Goal: Browse casually: Explore the website without a specific task or goal

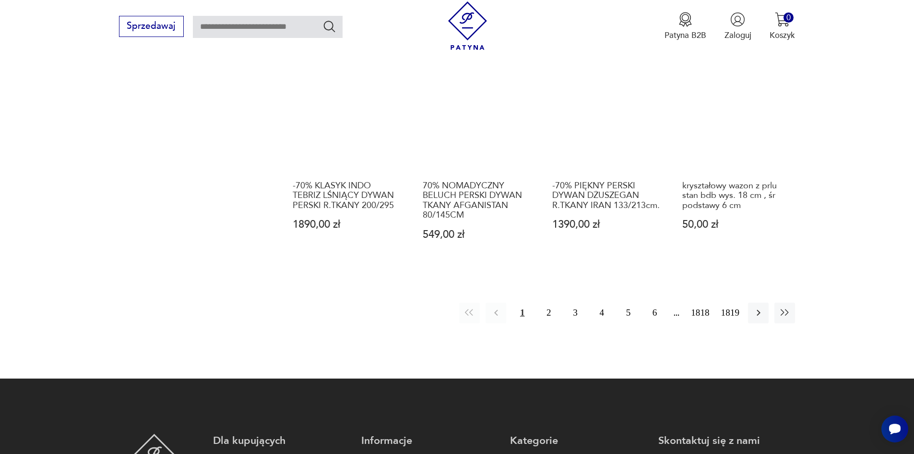
scroll to position [983, 0]
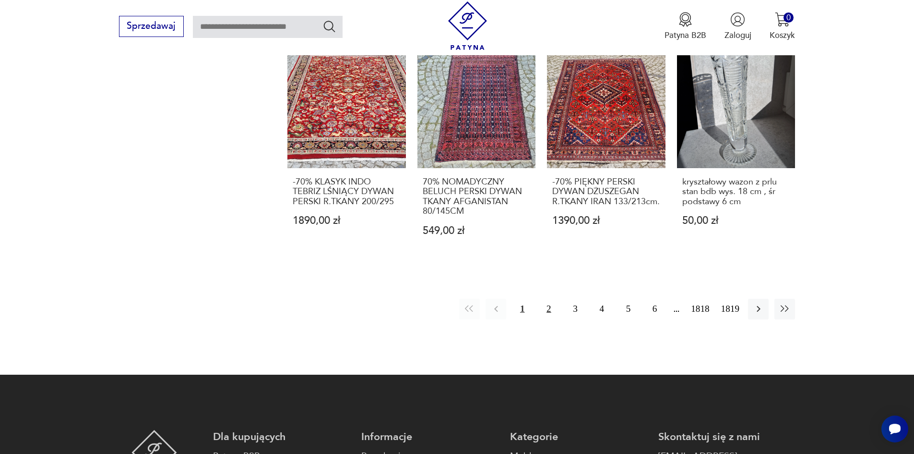
click at [552, 299] on button "2" at bounding box center [549, 309] width 21 height 21
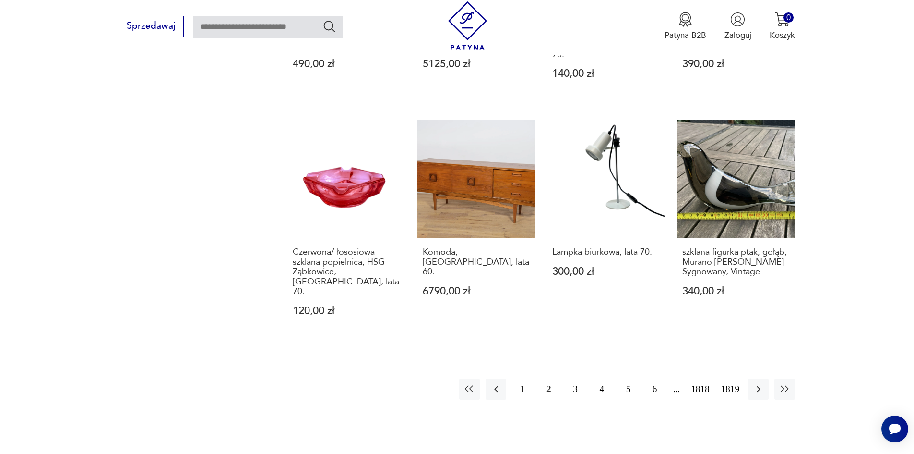
scroll to position [941, 0]
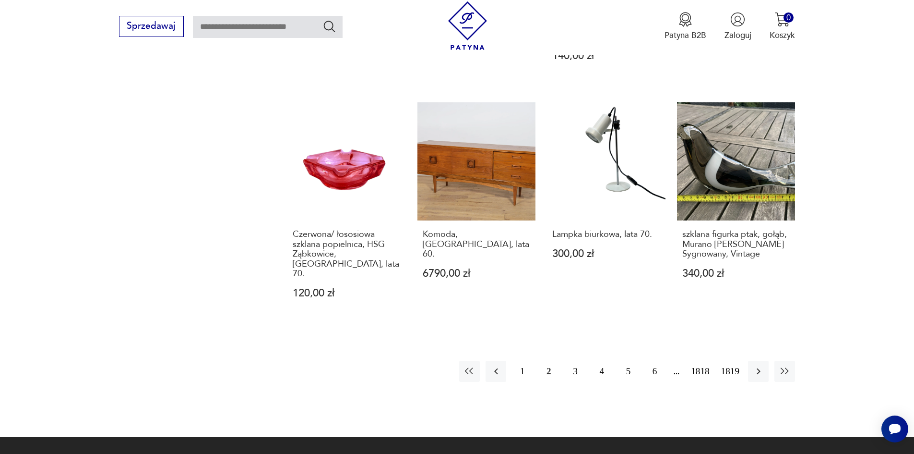
click at [580, 360] on button "3" at bounding box center [575, 370] width 21 height 21
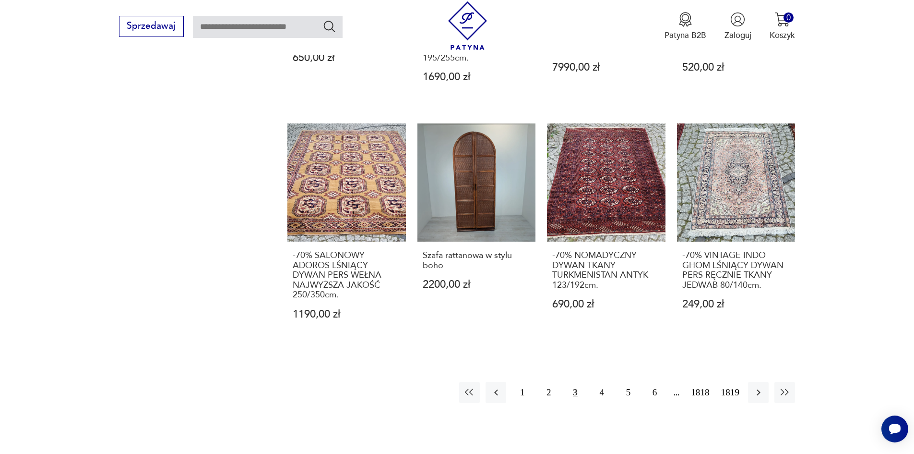
scroll to position [941, 0]
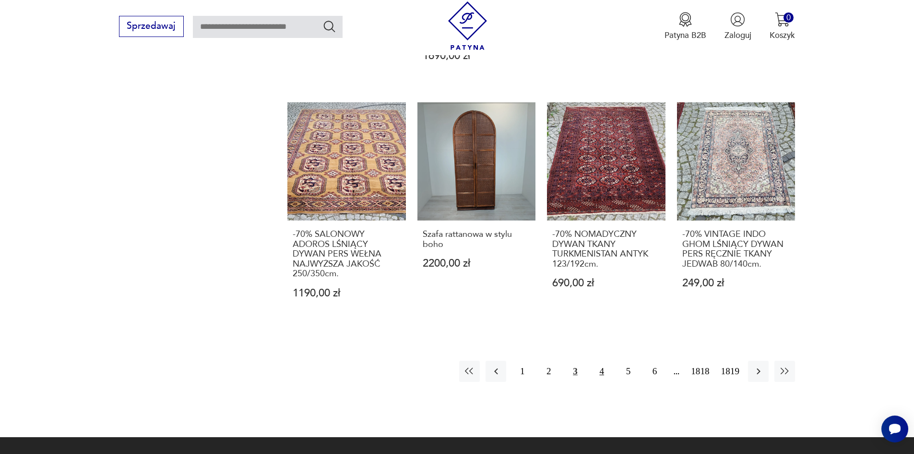
click at [610, 361] on button "4" at bounding box center [602, 370] width 21 height 21
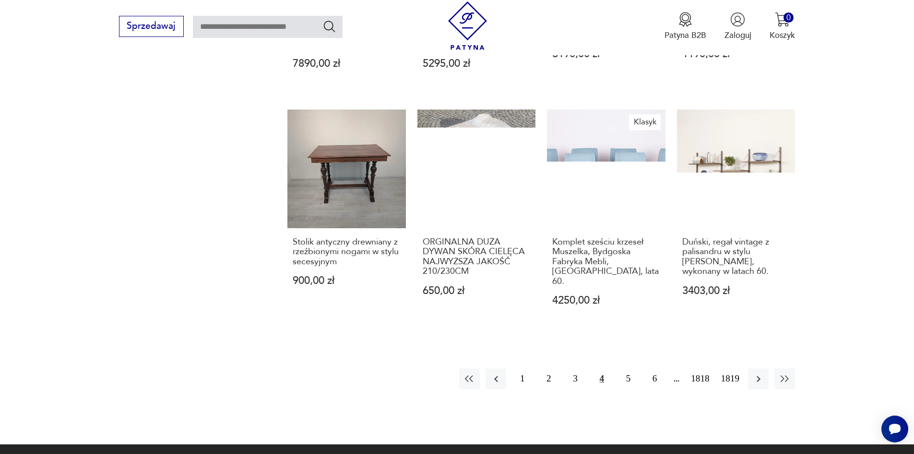
scroll to position [941, 0]
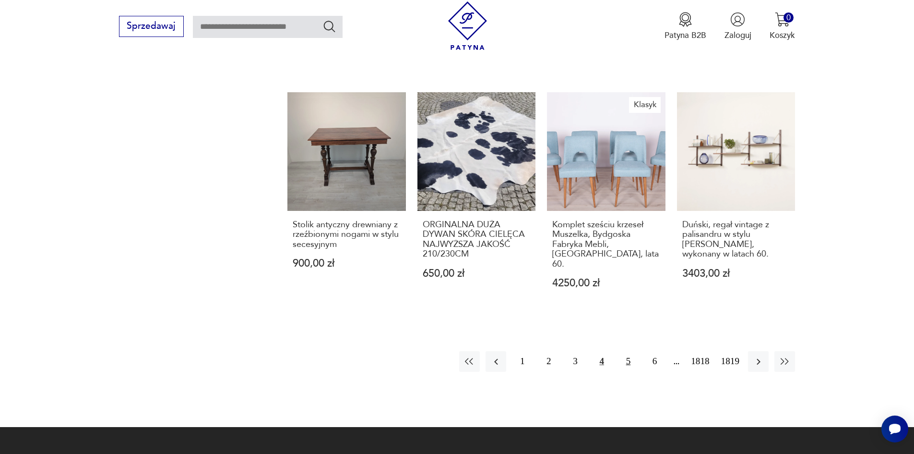
click at [637, 351] on button "5" at bounding box center [628, 361] width 21 height 21
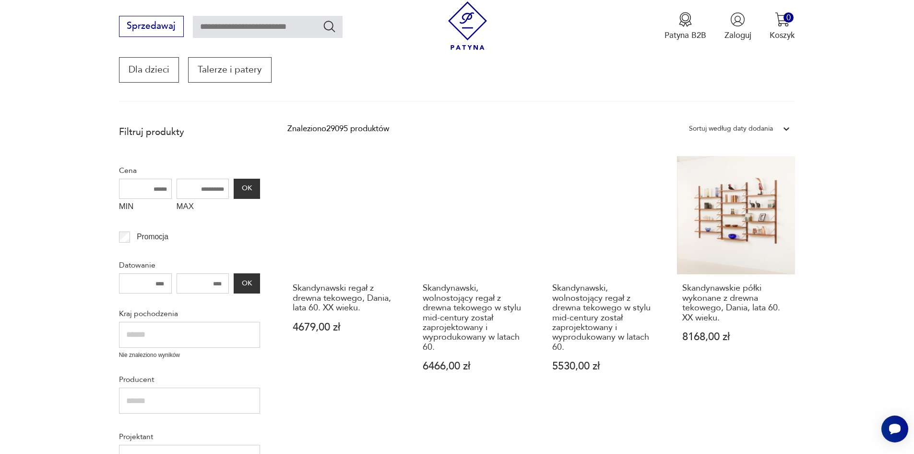
scroll to position [173, 0]
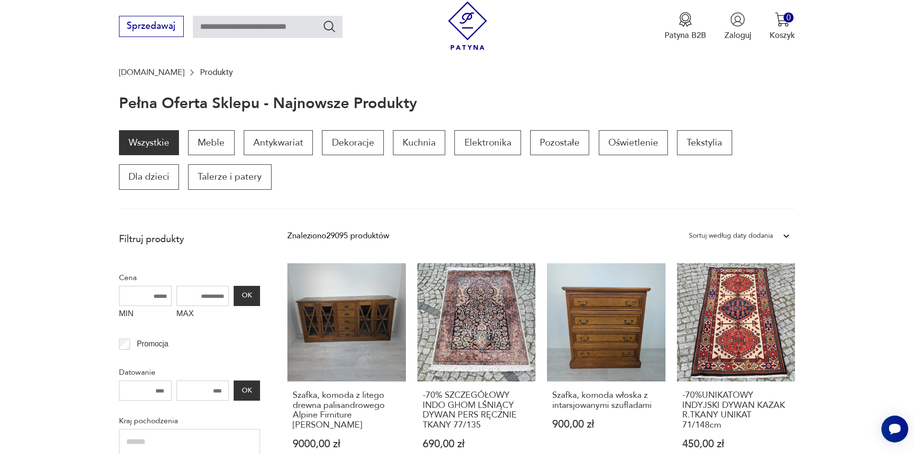
scroll to position [77, 0]
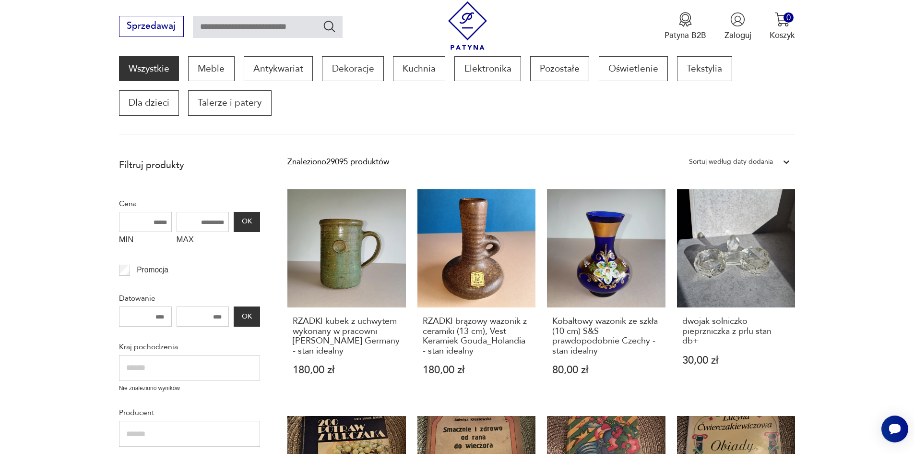
scroll to position [132, 0]
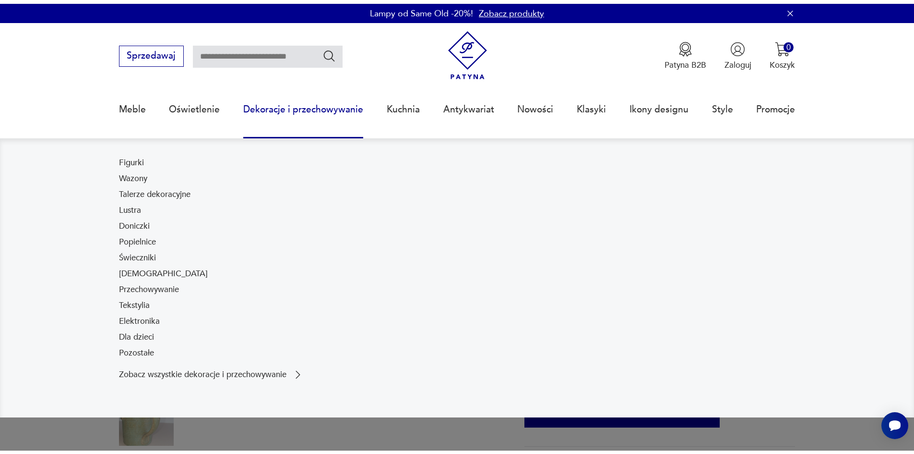
scroll to position [48, 0]
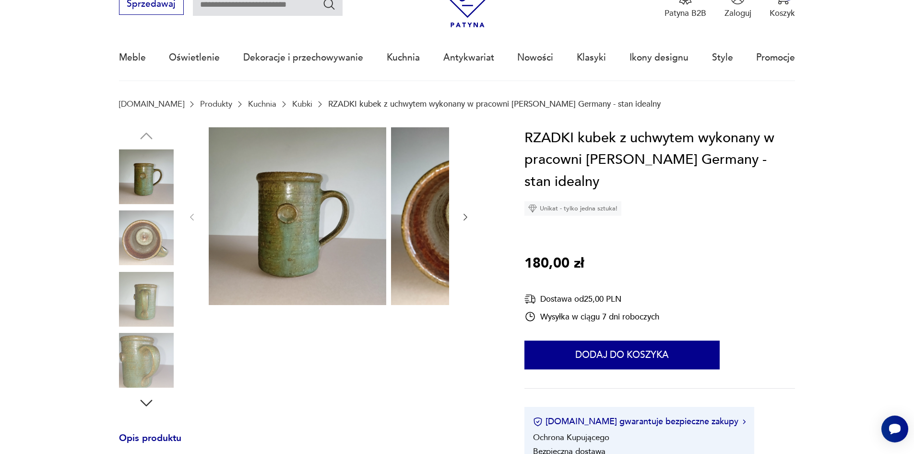
click at [119, 249] on img at bounding box center [146, 237] width 55 height 55
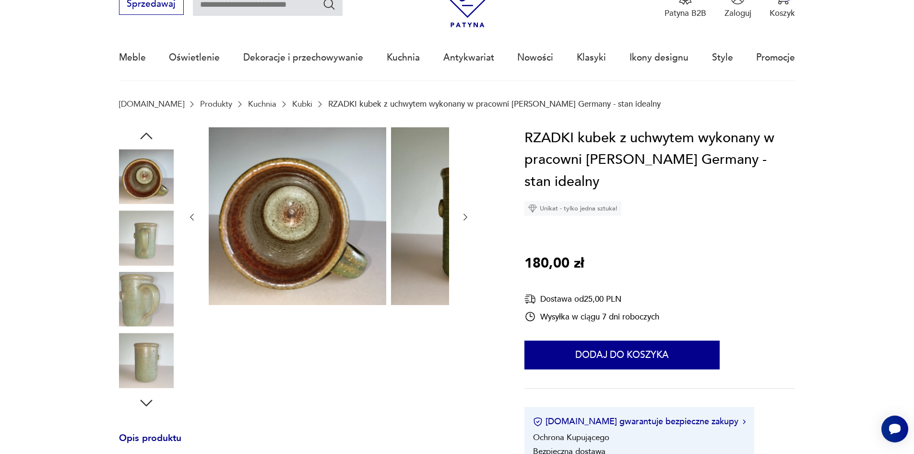
click at [119, 273] on div at bounding box center [146, 208] width 55 height 240
click at [127, 299] on img at bounding box center [146, 299] width 55 height 55
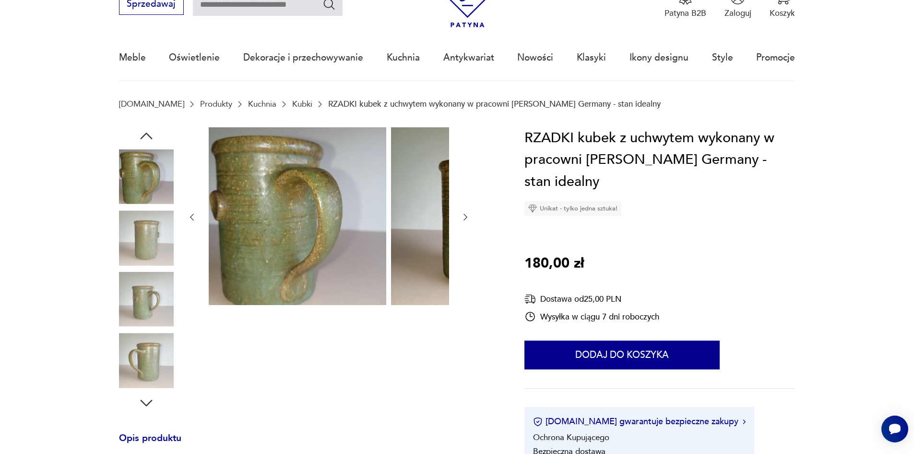
click at [131, 292] on img at bounding box center [146, 299] width 55 height 55
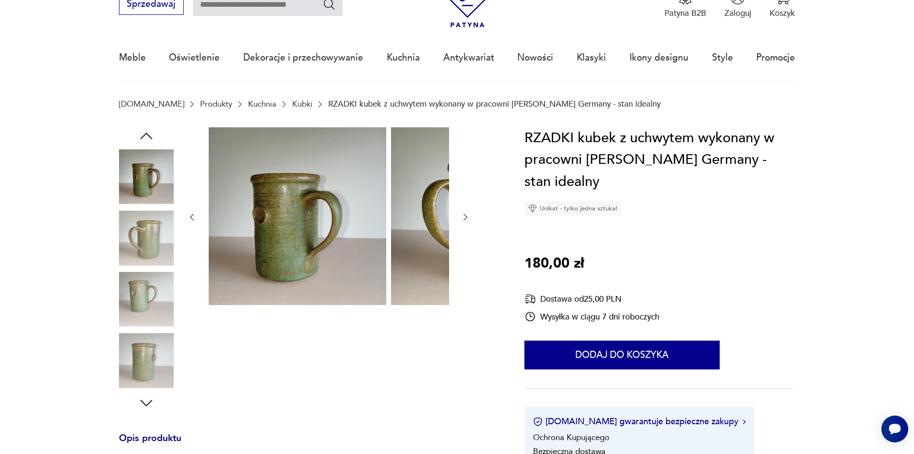
click at [130, 262] on img at bounding box center [146, 237] width 55 height 55
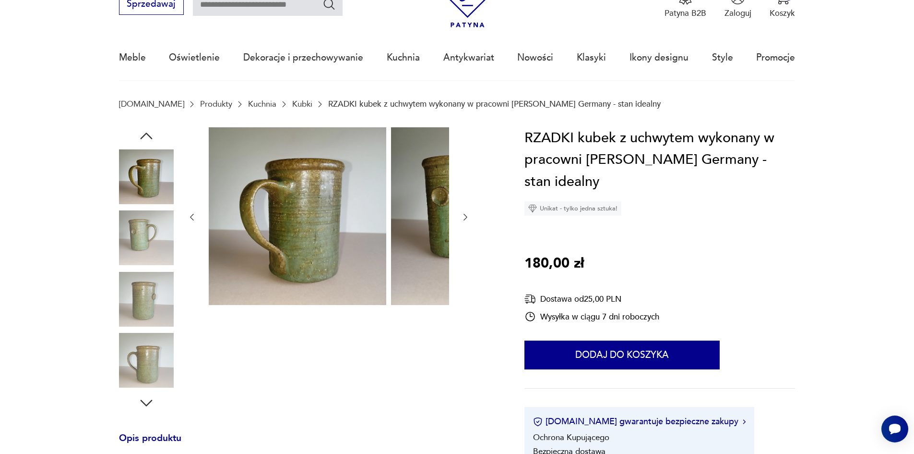
click at [127, 285] on img at bounding box center [146, 299] width 55 height 55
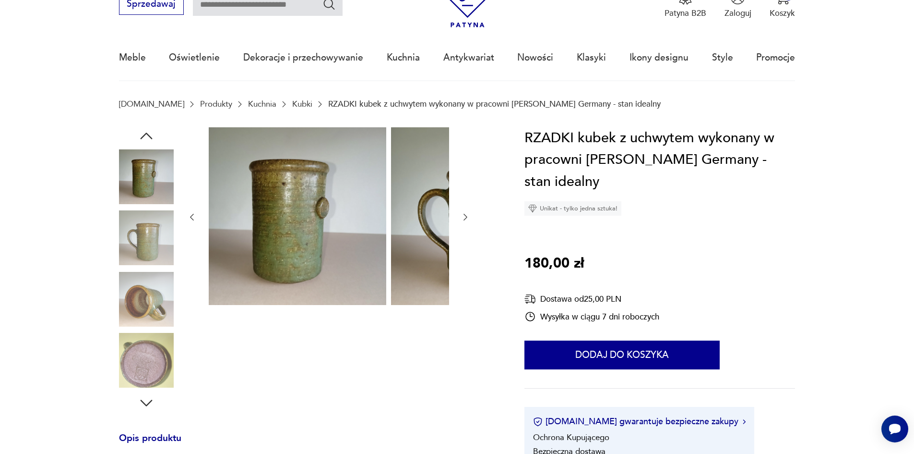
click at [131, 308] on img at bounding box center [146, 299] width 55 height 55
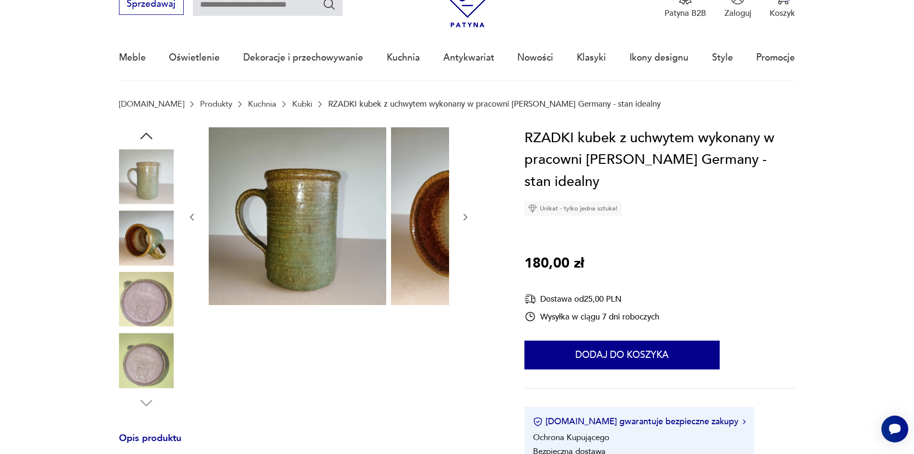
click at [138, 318] on img at bounding box center [146, 299] width 55 height 55
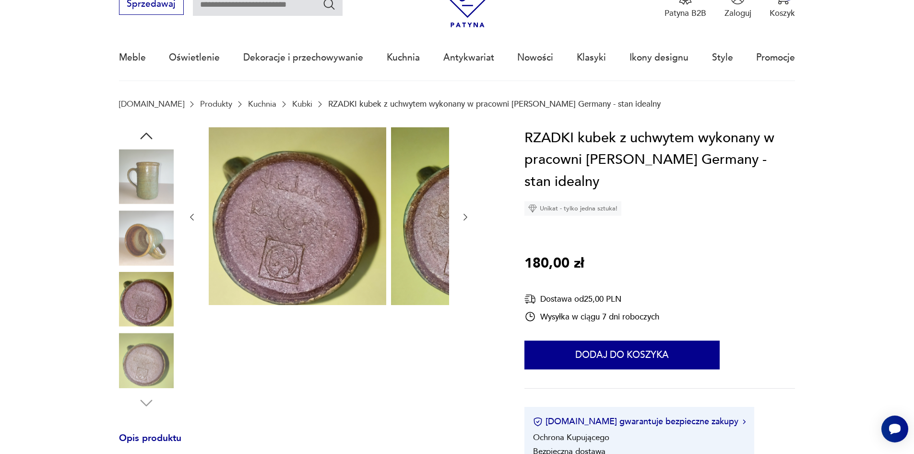
click at [133, 354] on img at bounding box center [146, 360] width 55 height 55
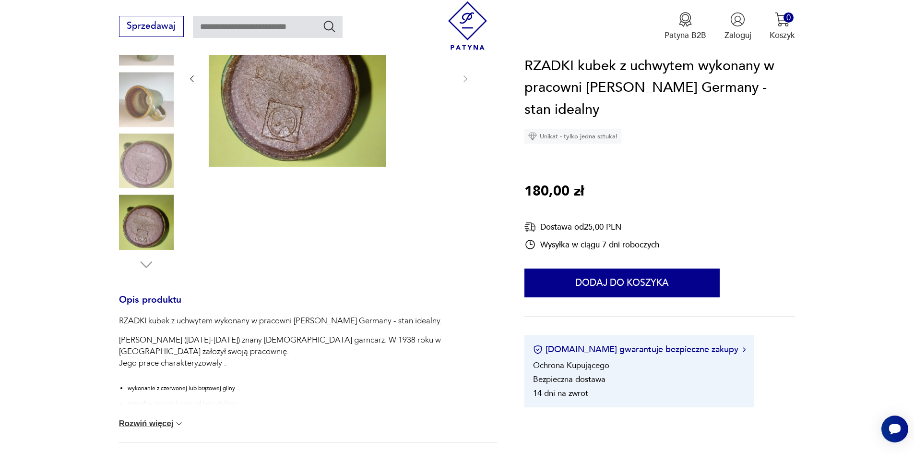
scroll to position [192, 0]
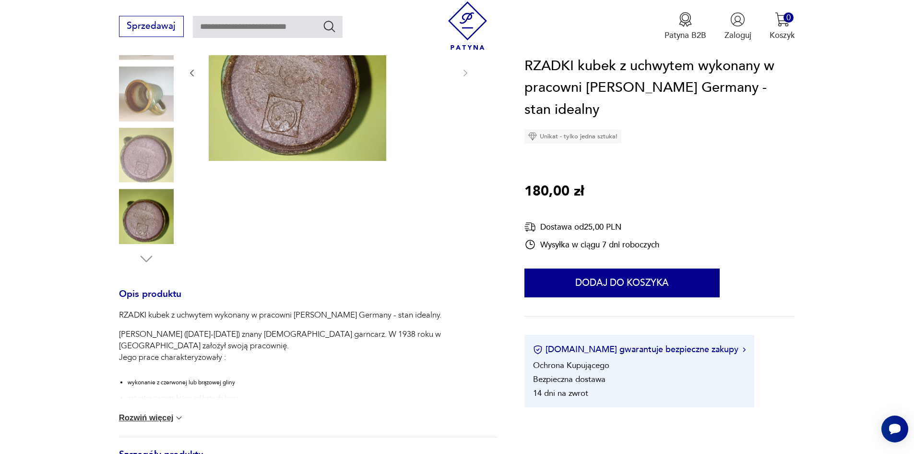
click at [140, 422] on button "Rozwiń więcej" at bounding box center [151, 418] width 65 height 10
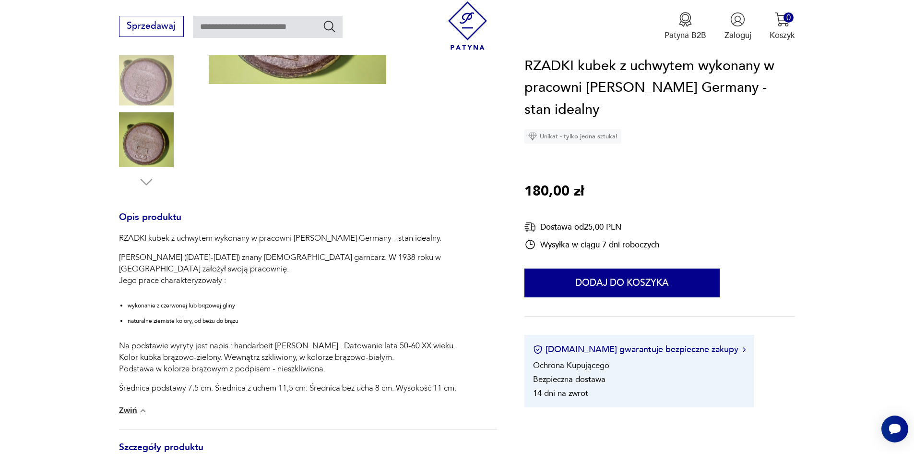
scroll to position [288, 0]
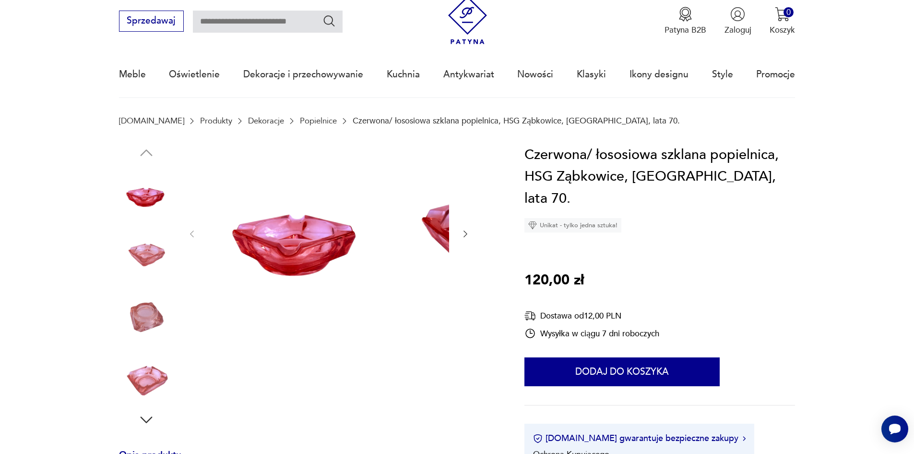
scroll to position [48, 0]
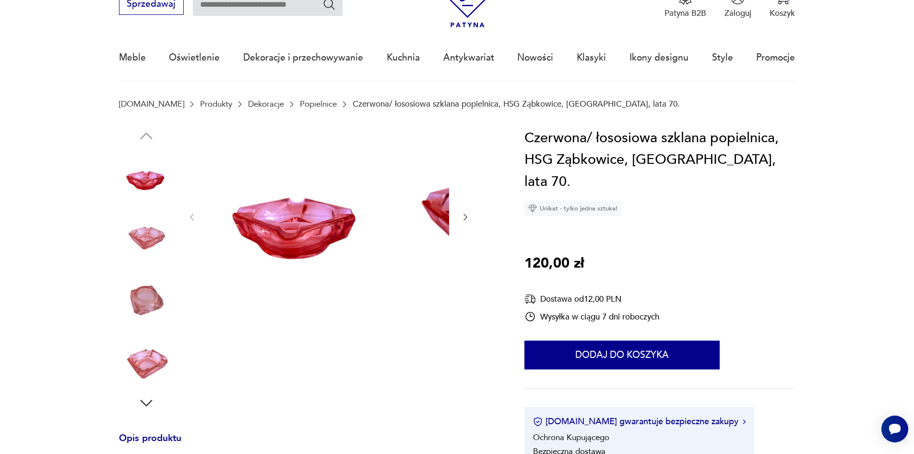
click at [123, 238] on img at bounding box center [146, 237] width 55 height 55
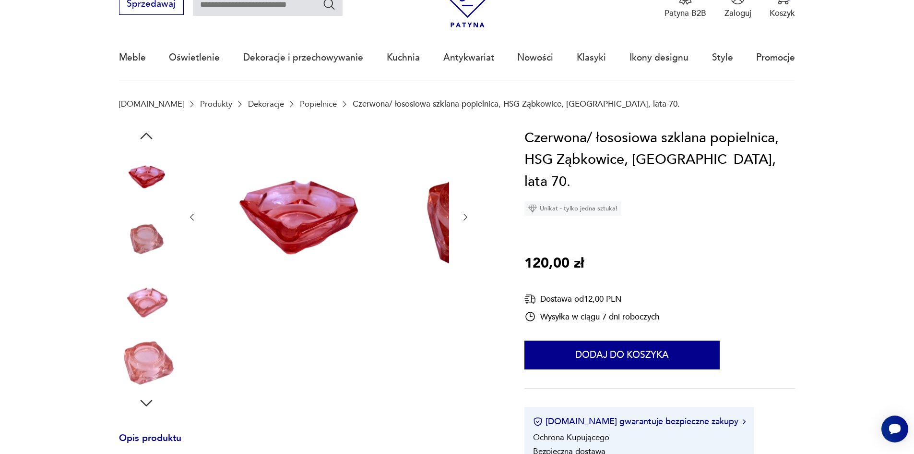
click at [121, 261] on img at bounding box center [146, 237] width 55 height 55
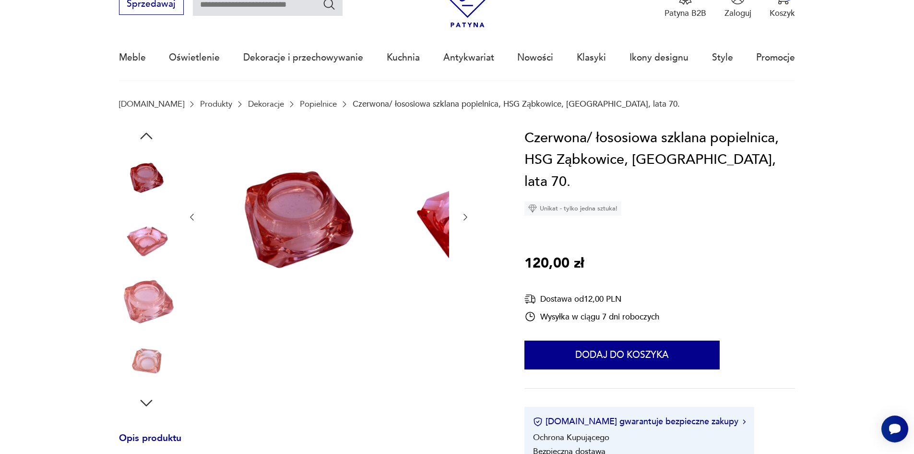
click at [123, 246] on img at bounding box center [146, 237] width 55 height 55
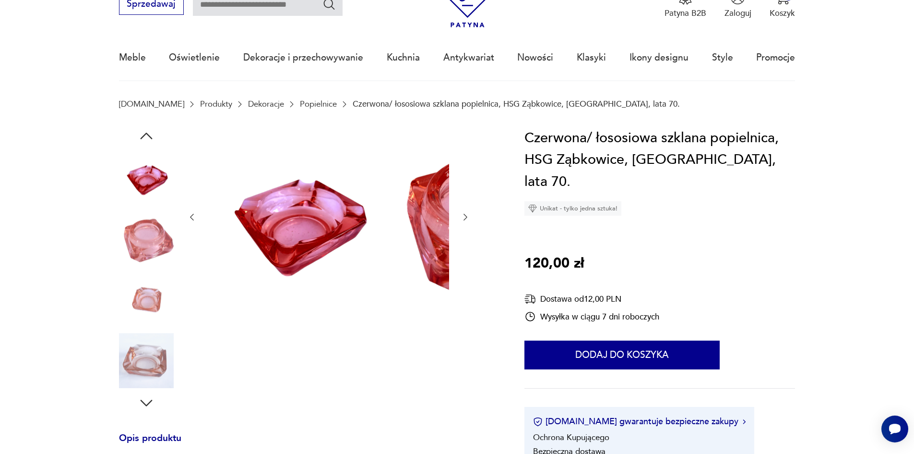
click at [119, 245] on img at bounding box center [146, 237] width 55 height 55
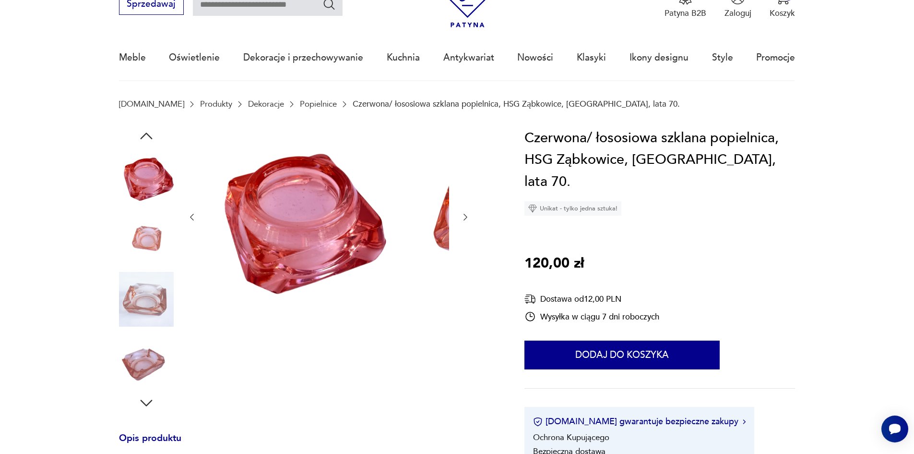
click at [120, 261] on img at bounding box center [146, 237] width 55 height 55
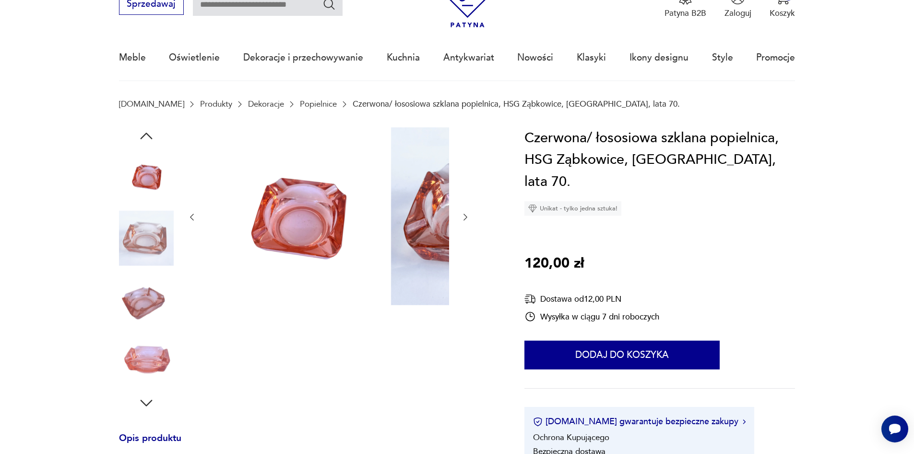
click at [135, 296] on img at bounding box center [146, 299] width 55 height 55
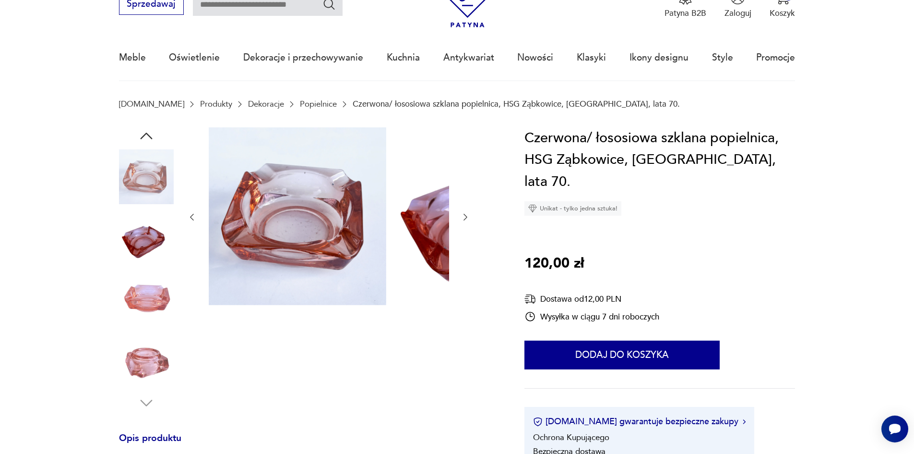
click at [136, 317] on img at bounding box center [146, 299] width 55 height 55
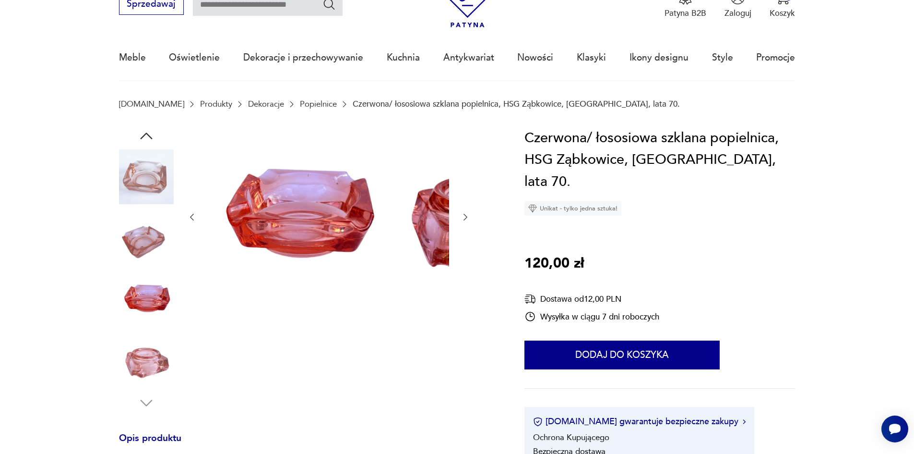
click at [120, 357] on img at bounding box center [146, 360] width 55 height 55
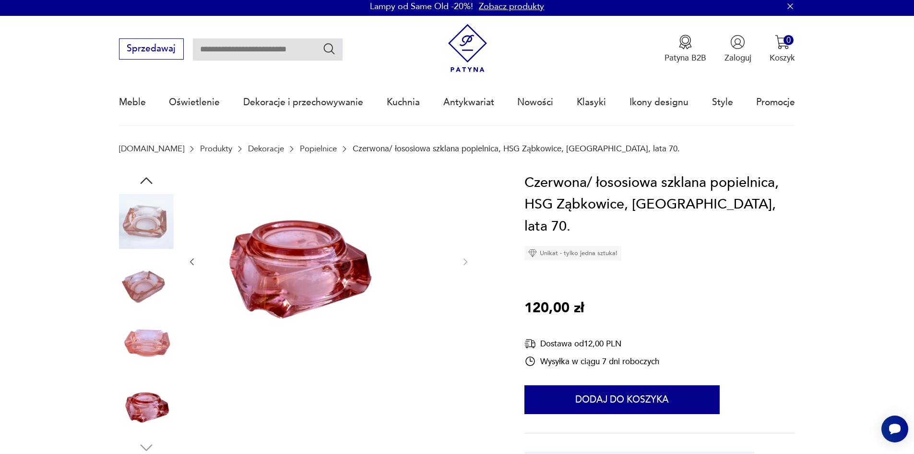
scroll to position [0, 0]
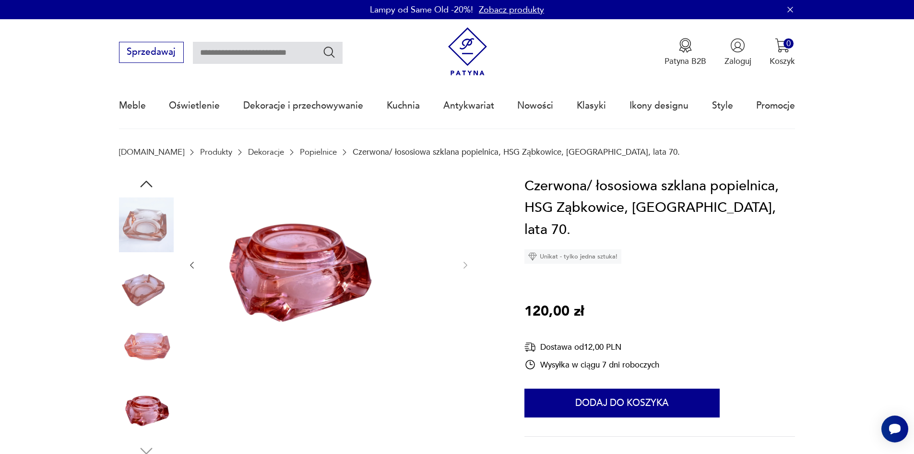
click at [119, 227] on img at bounding box center [146, 224] width 55 height 55
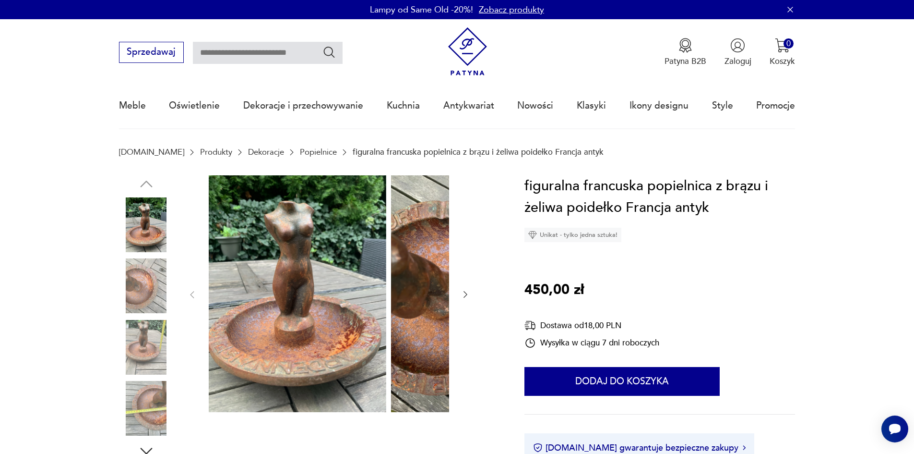
click at [126, 282] on img at bounding box center [146, 285] width 55 height 55
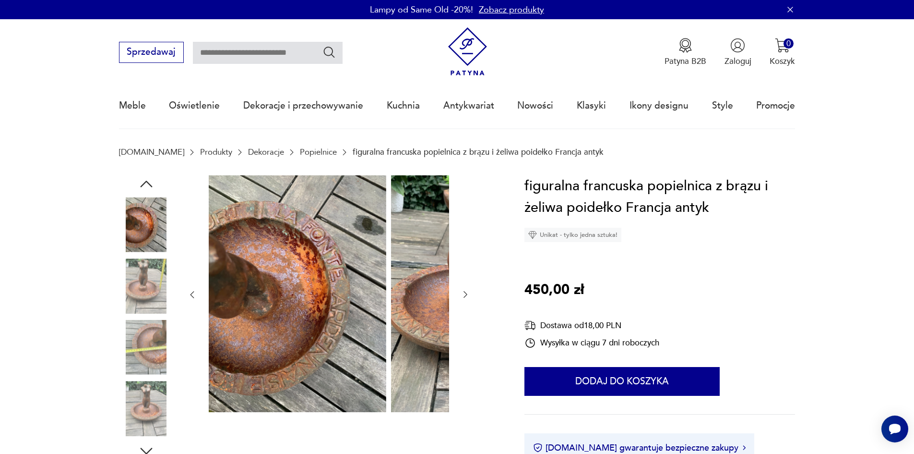
click at [125, 311] on img at bounding box center [146, 285] width 55 height 55
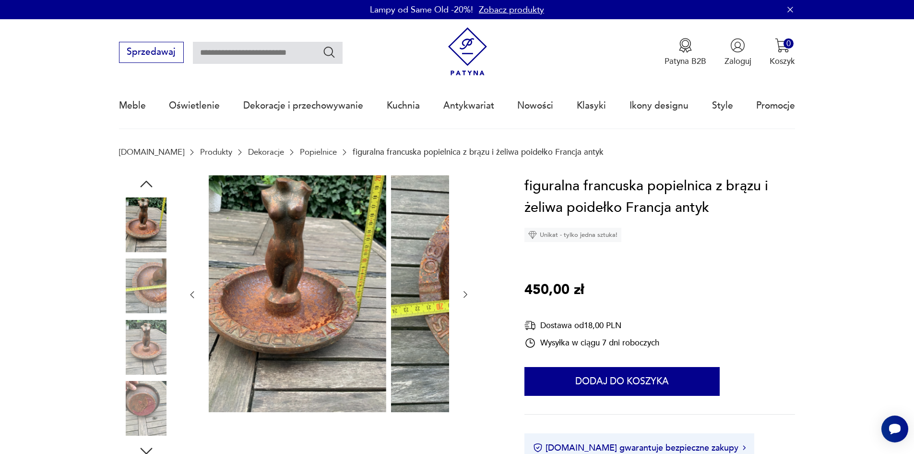
click at [120, 243] on img at bounding box center [146, 224] width 55 height 55
click at [119, 221] on img at bounding box center [146, 224] width 55 height 55
click at [120, 290] on img at bounding box center [146, 285] width 55 height 55
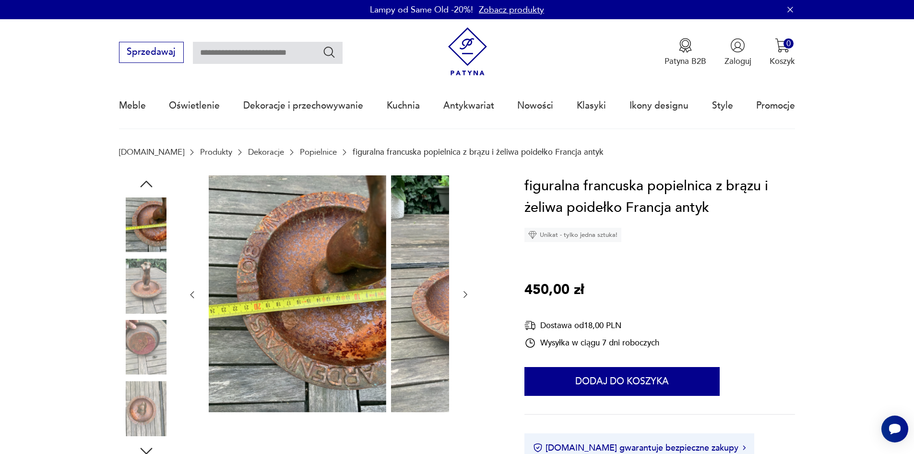
click at [120, 340] on img at bounding box center [146, 347] width 55 height 55
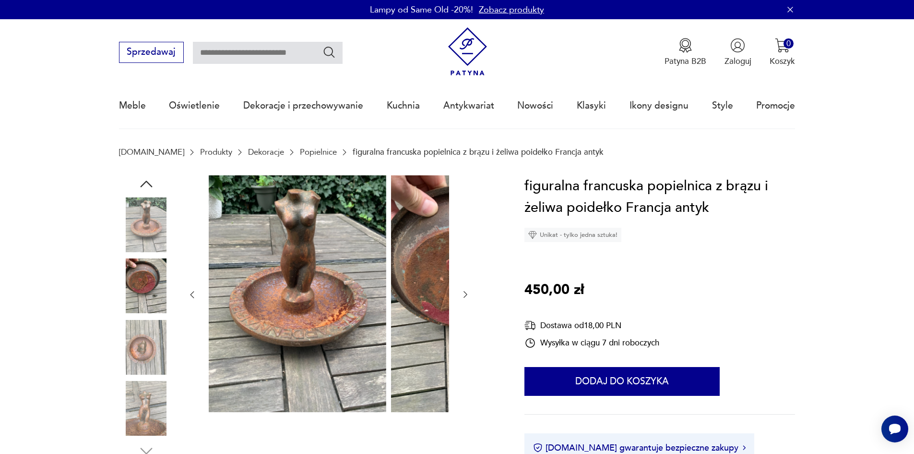
click at [132, 370] on img at bounding box center [146, 347] width 55 height 55
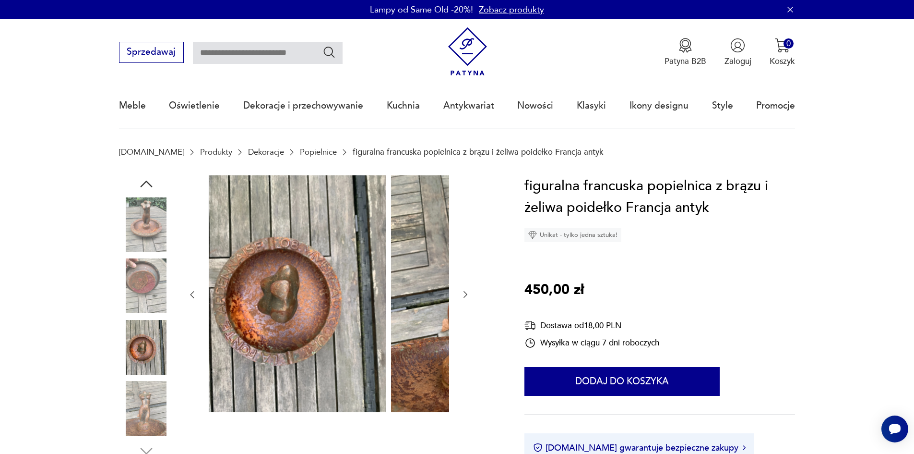
click at [140, 400] on img at bounding box center [146, 408] width 55 height 55
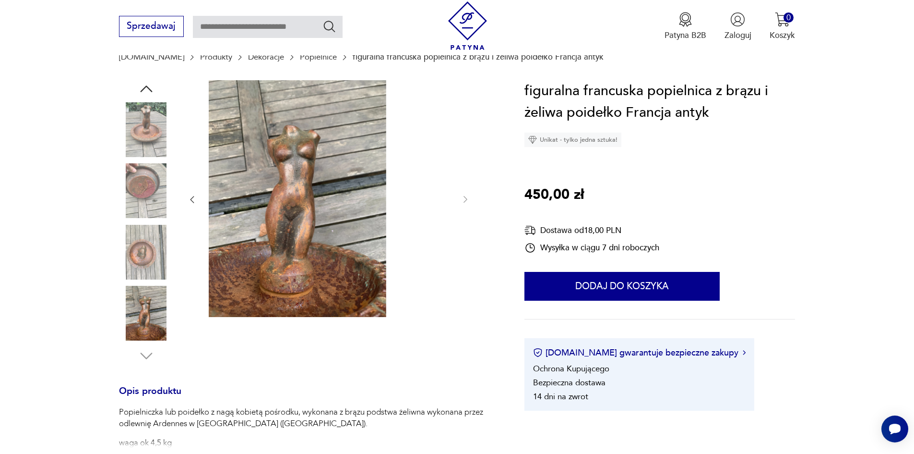
scroll to position [96, 0]
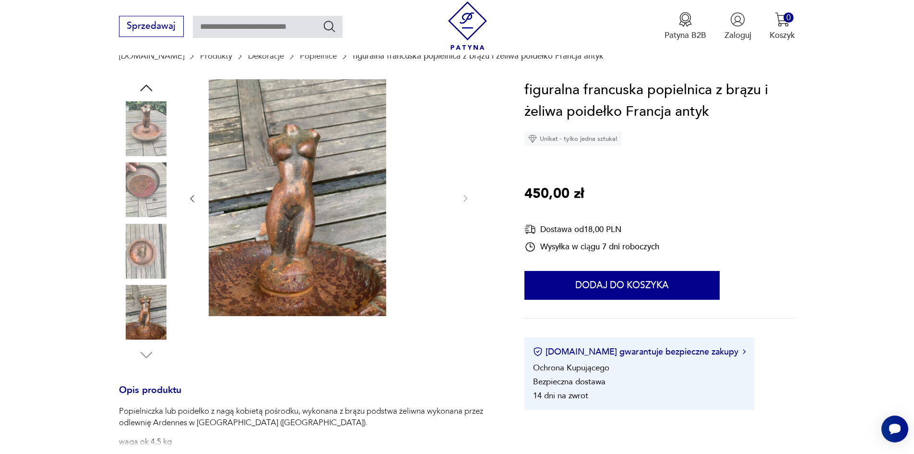
click at [122, 310] on img at bounding box center [146, 312] width 55 height 55
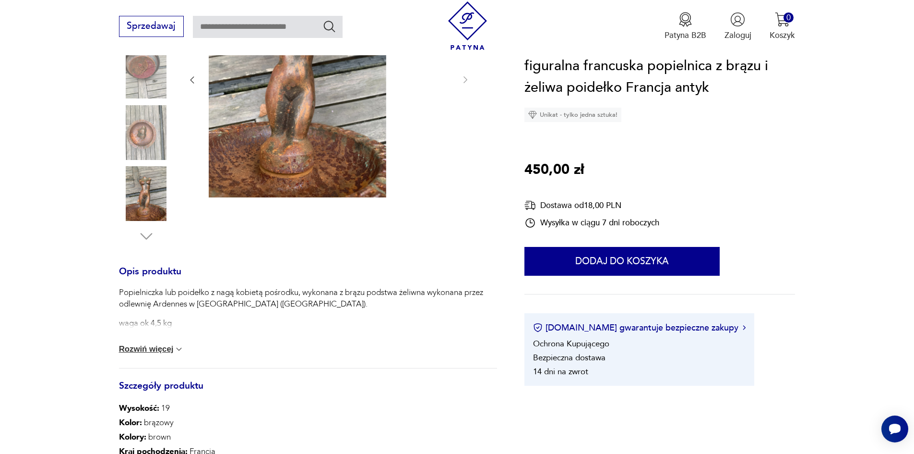
scroll to position [240, 0]
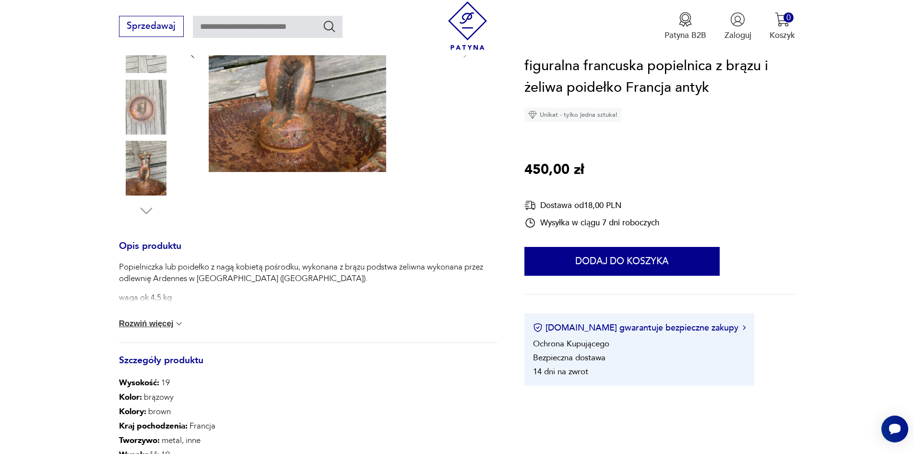
click at [155, 320] on div "Popielniczka lub poidełko z nagą kobietą pośrodku, wykonana z brązu podstwa żel…" at bounding box center [308, 301] width 378 height 81
click at [139, 328] on button "Rozwiń więcej" at bounding box center [151, 324] width 65 height 10
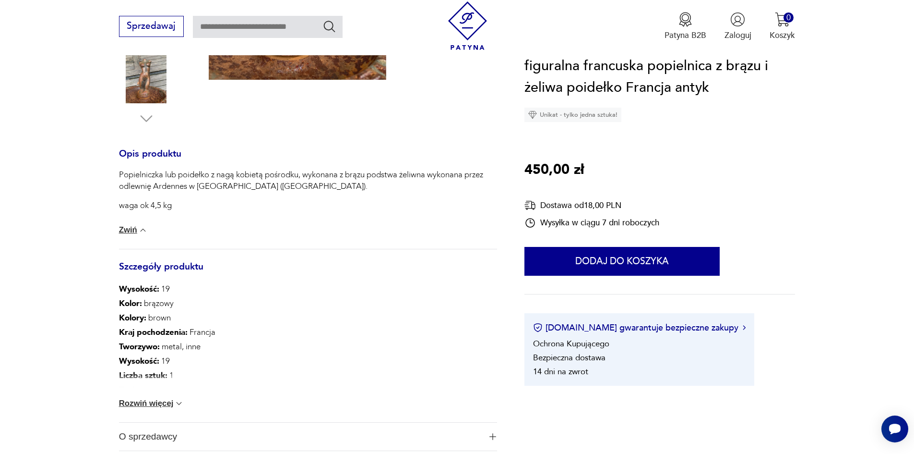
scroll to position [336, 0]
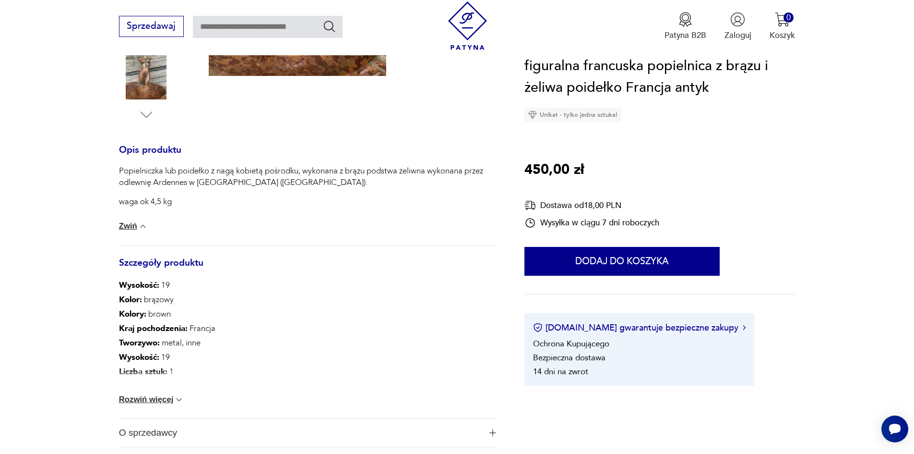
click at [145, 404] on button "Rozwiń więcej" at bounding box center [151, 400] width 65 height 10
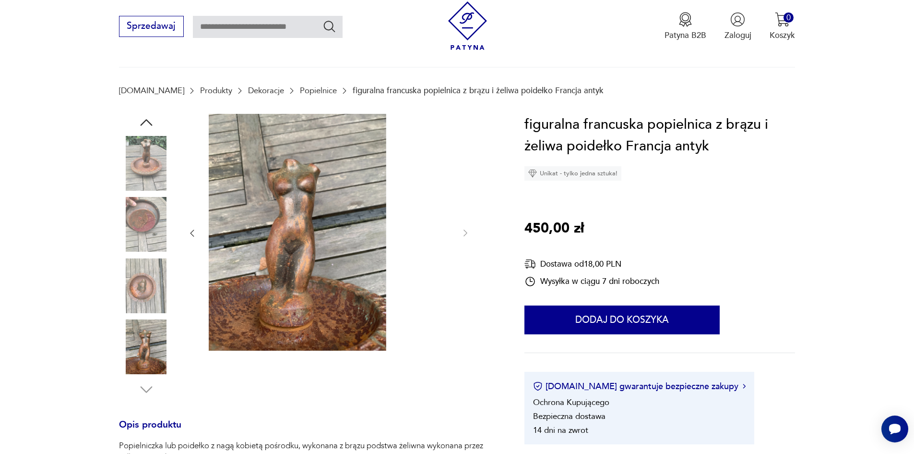
scroll to position [48, 0]
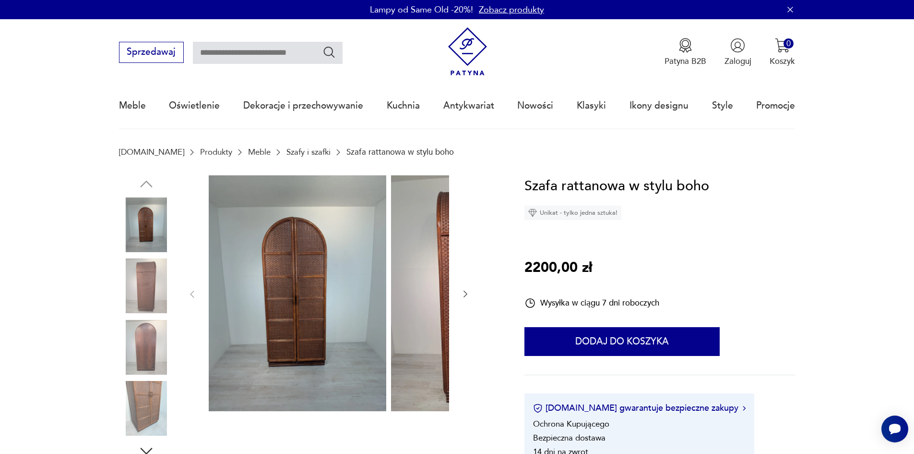
click at [134, 288] on img at bounding box center [146, 285] width 55 height 55
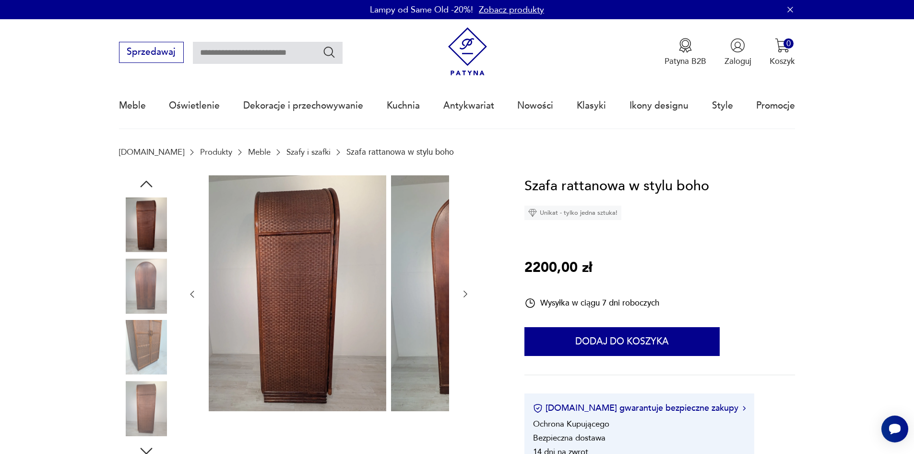
click at [127, 310] on img at bounding box center [146, 285] width 55 height 55
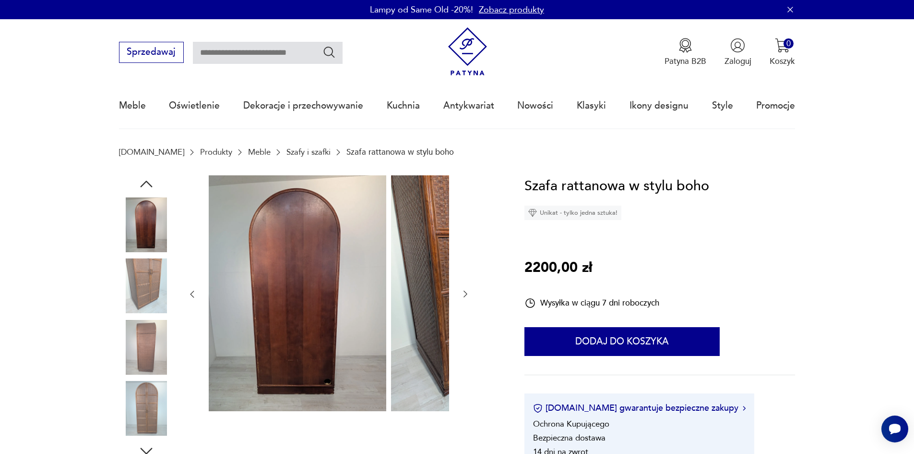
click at [124, 332] on img at bounding box center [146, 347] width 55 height 55
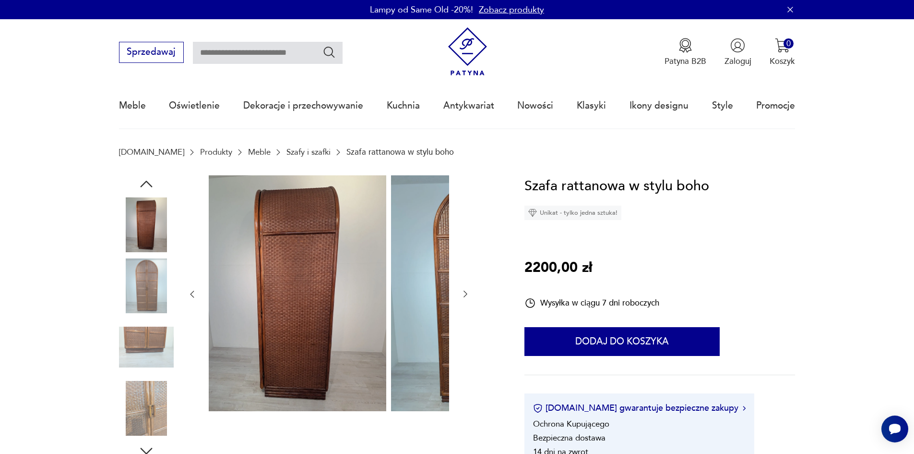
click at [119, 347] on img at bounding box center [146, 347] width 55 height 55
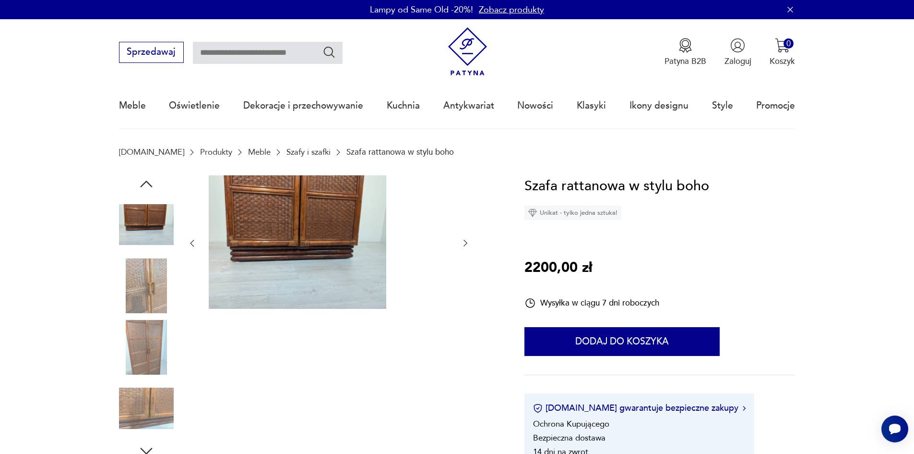
click at [119, 355] on img at bounding box center [146, 347] width 55 height 55
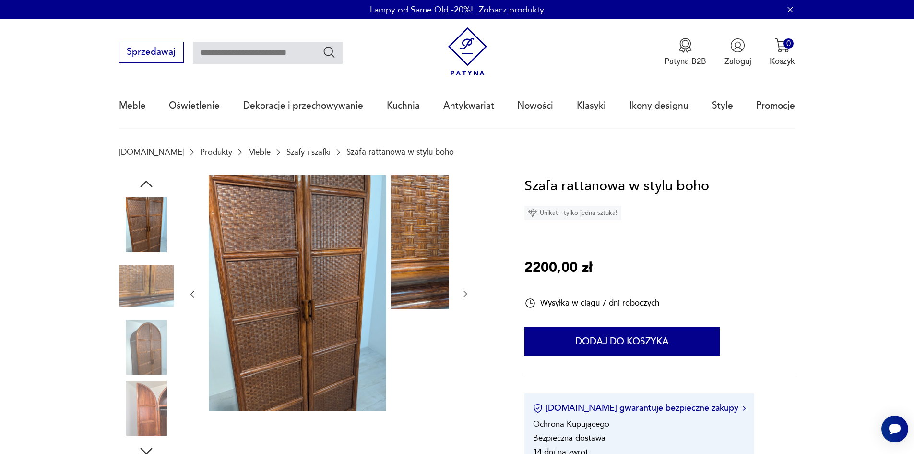
click at [129, 301] on img at bounding box center [146, 285] width 55 height 55
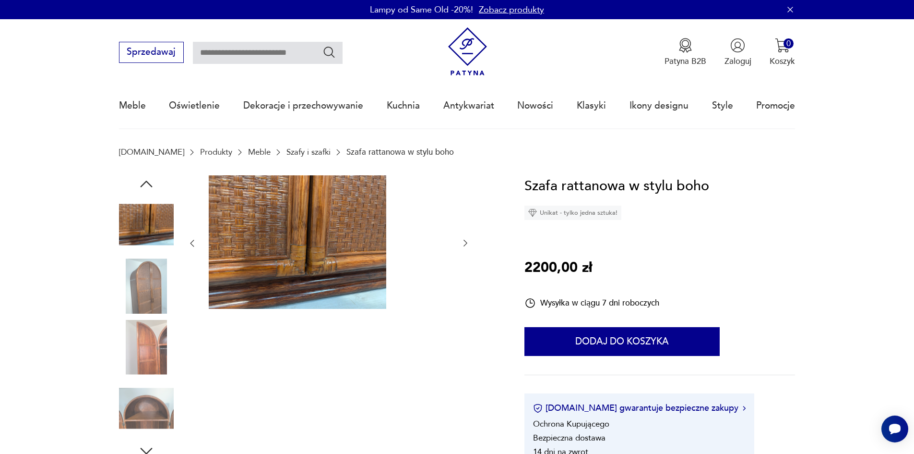
click at [128, 296] on img at bounding box center [146, 285] width 55 height 55
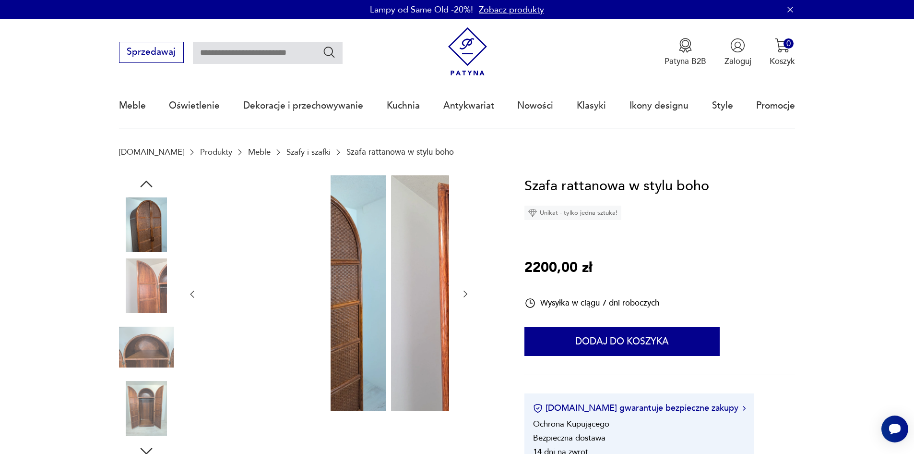
click at [122, 312] on img at bounding box center [146, 285] width 55 height 55
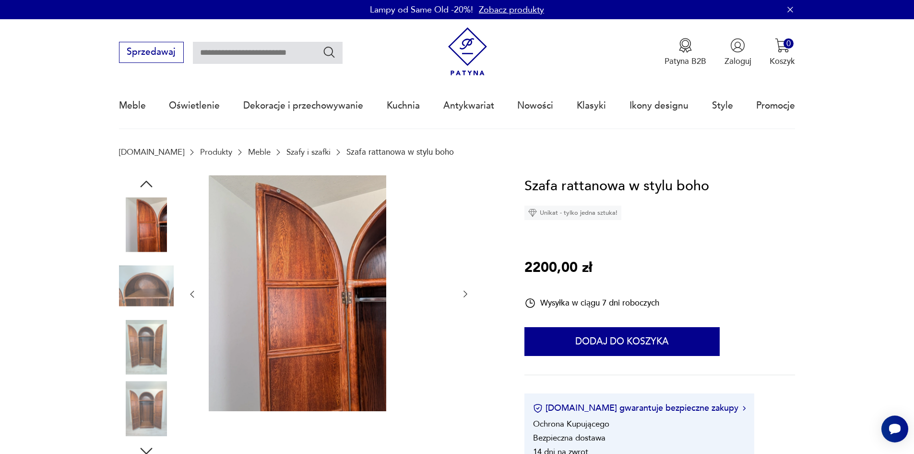
click at [122, 329] on img at bounding box center [146, 347] width 55 height 55
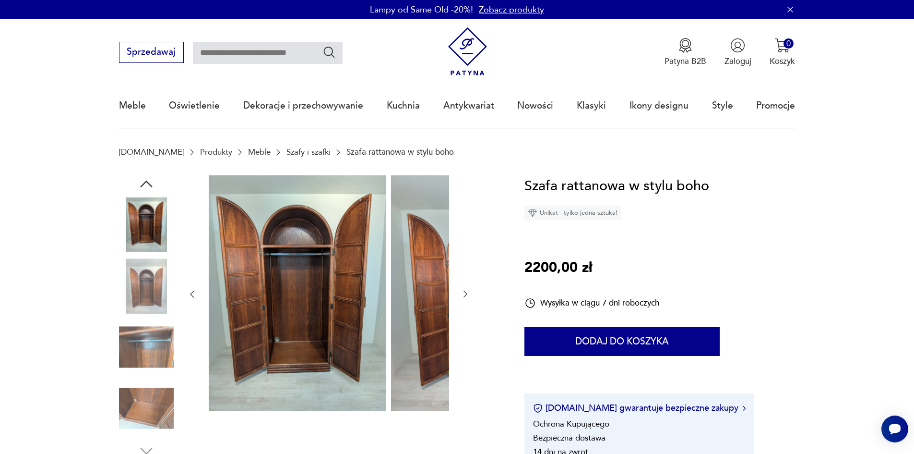
click at [119, 338] on img at bounding box center [146, 347] width 55 height 55
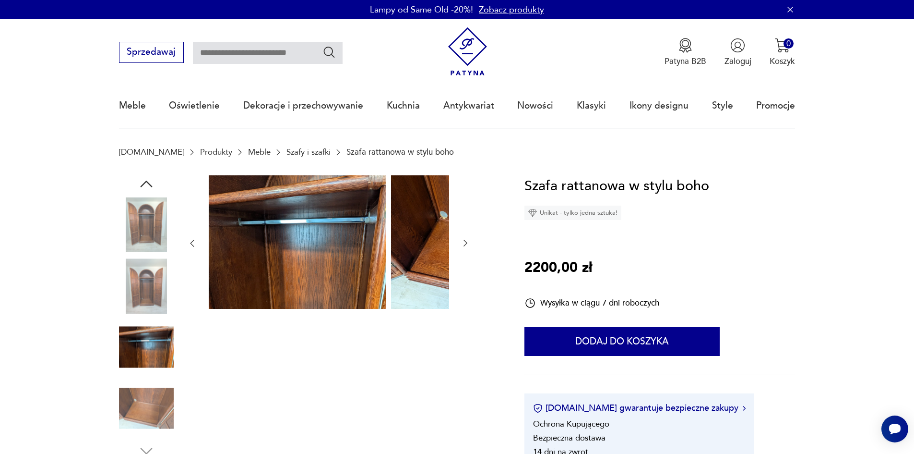
click at [126, 338] on img at bounding box center [146, 347] width 55 height 55
click at [119, 230] on img at bounding box center [146, 224] width 55 height 55
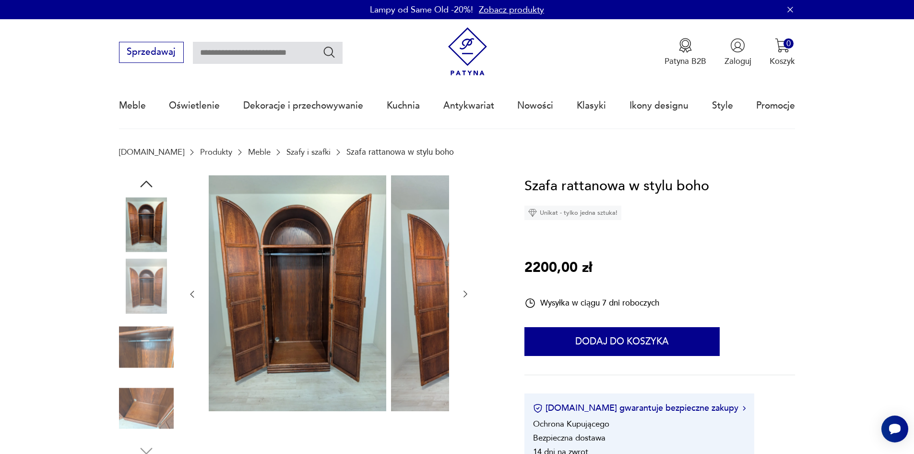
click at [122, 275] on img at bounding box center [146, 285] width 55 height 55
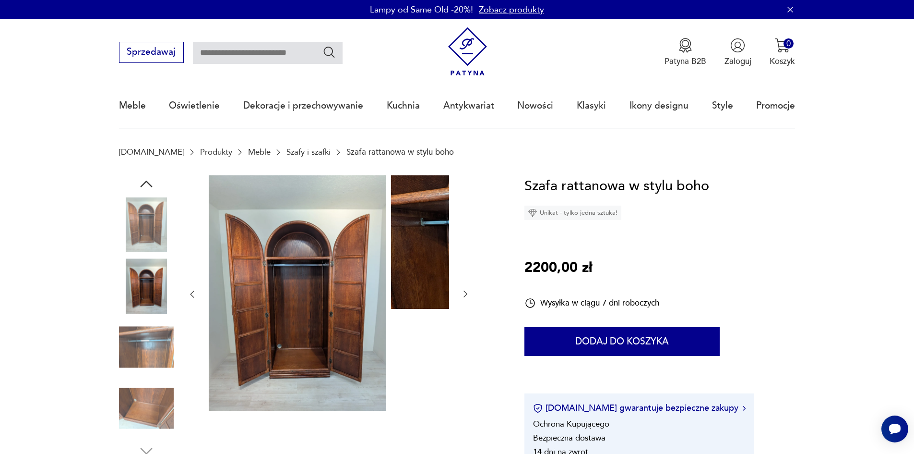
click at [125, 399] on img at bounding box center [146, 408] width 55 height 55
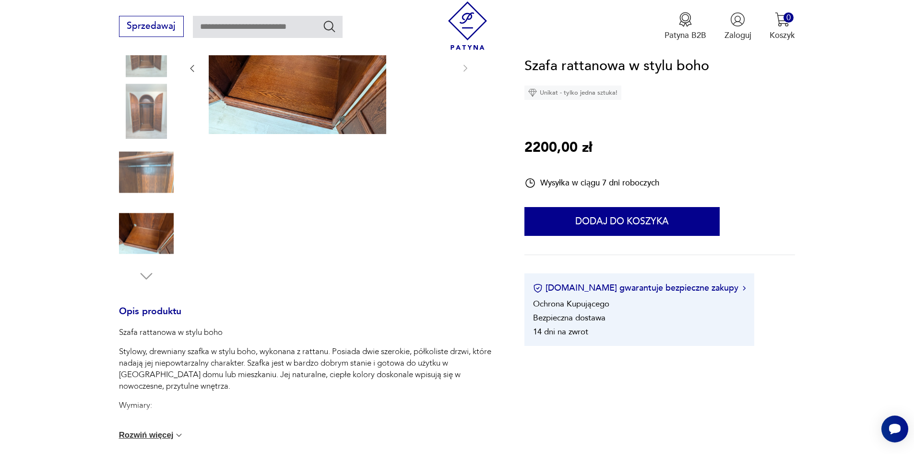
scroll to position [192, 0]
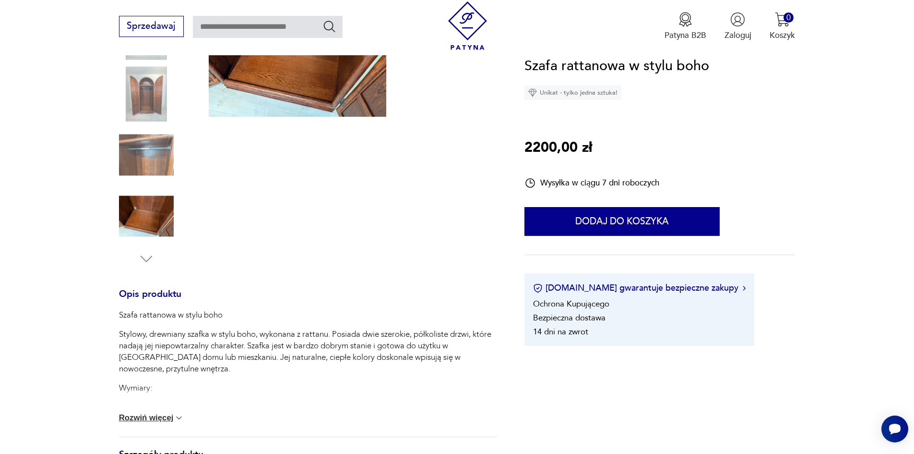
click at [128, 384] on p "Wymiary:" at bounding box center [308, 388] width 378 height 12
click at [121, 392] on p "Wymiary:" at bounding box center [308, 388] width 378 height 12
click at [135, 416] on div "Szafa rattanowa w stylu boho Stylowy, drewniany szafka w stylu boho, wykonana z…" at bounding box center [308, 372] width 378 height 127
click at [159, 432] on div "Szafa rattanowa w stylu boho Stylowy, drewniany szafka w stylu boho, wykonana z…" at bounding box center [308, 372] width 378 height 127
click at [135, 422] on button "Rozwiń więcej" at bounding box center [151, 418] width 65 height 10
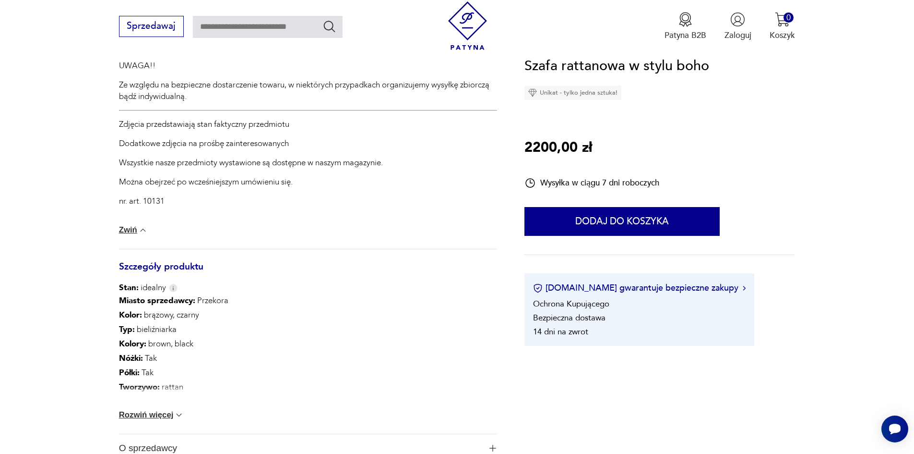
scroll to position [576, 0]
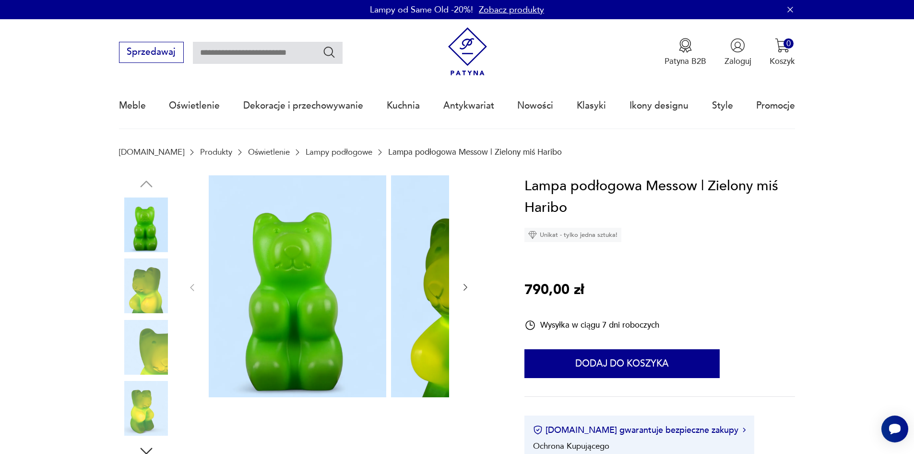
click at [119, 286] on img at bounding box center [146, 285] width 55 height 55
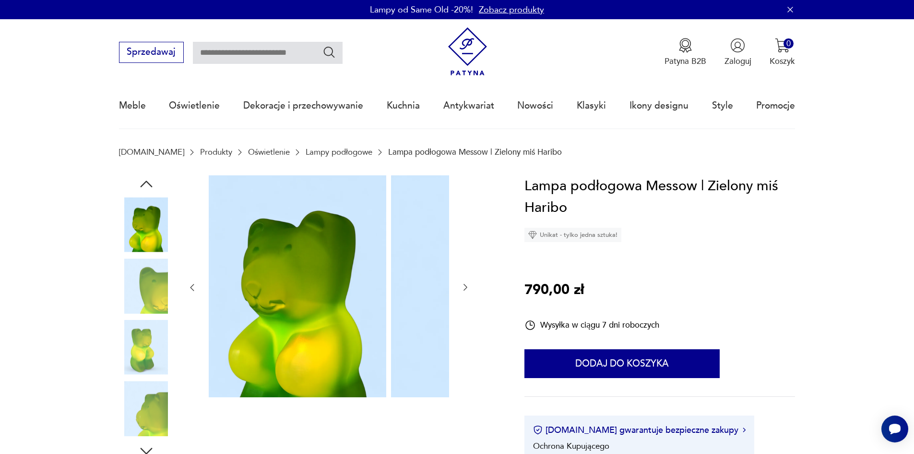
click at [119, 313] on img at bounding box center [146, 285] width 55 height 55
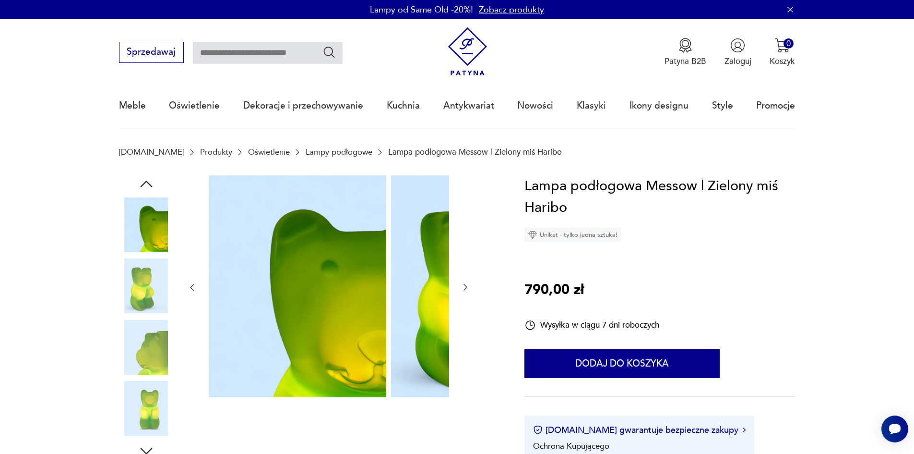
click at [130, 352] on img at bounding box center [146, 347] width 55 height 55
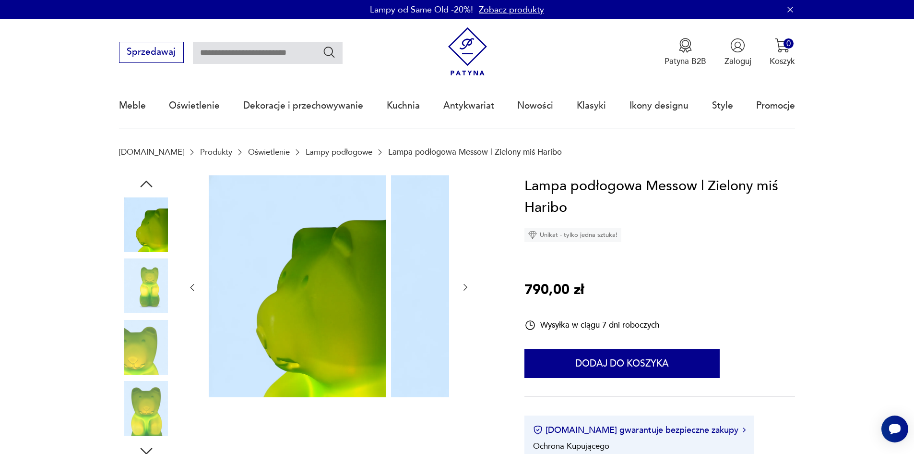
click at [136, 295] on img at bounding box center [146, 285] width 55 height 55
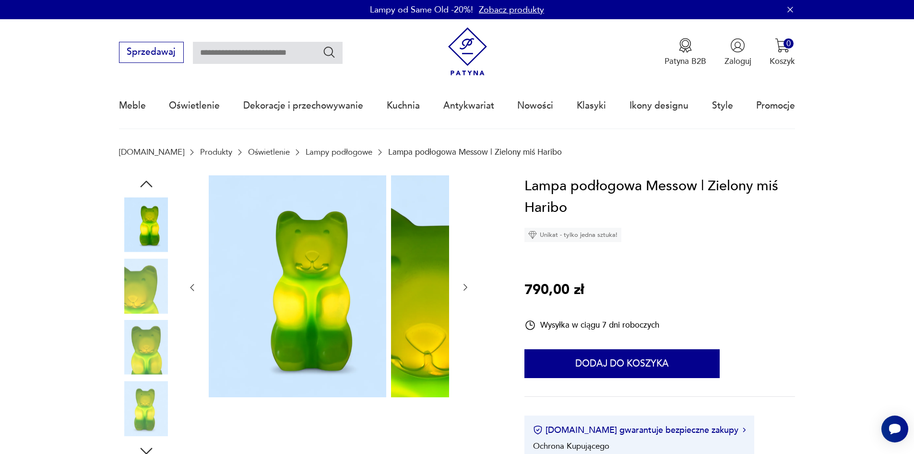
click at [128, 315] on div at bounding box center [146, 286] width 55 height 57
click at [127, 334] on img at bounding box center [146, 347] width 55 height 55
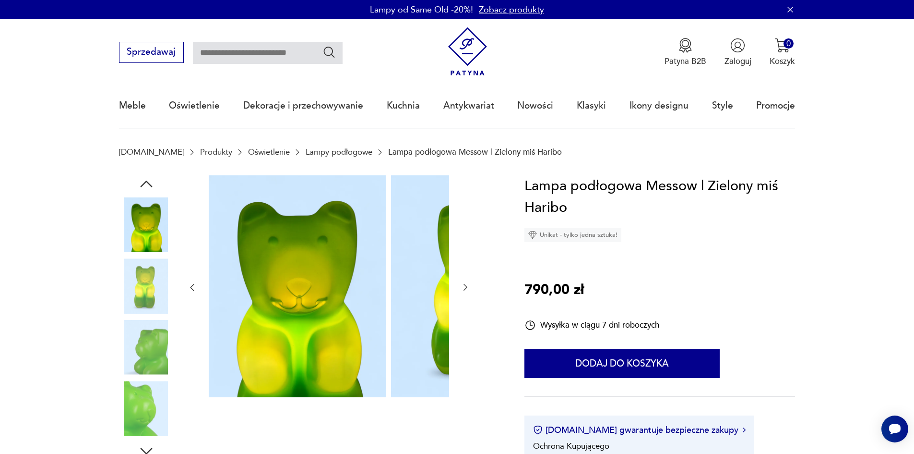
click at [130, 360] on img at bounding box center [146, 347] width 55 height 55
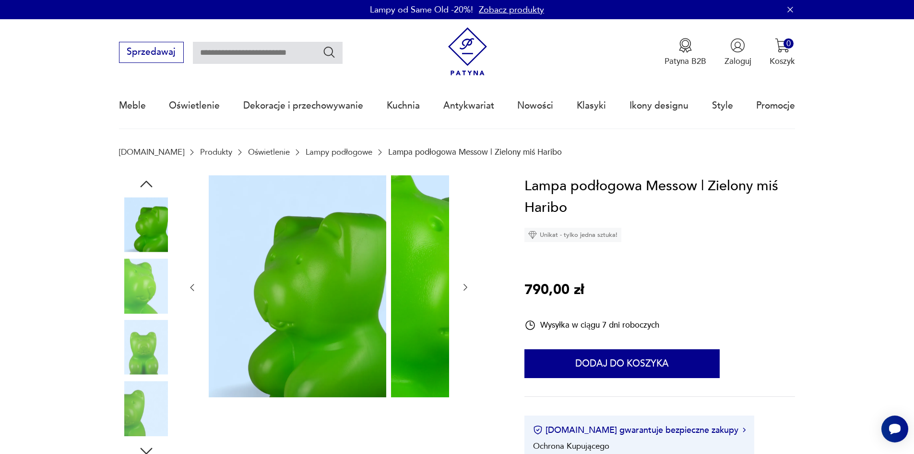
click at [128, 376] on div at bounding box center [146, 348] width 55 height 57
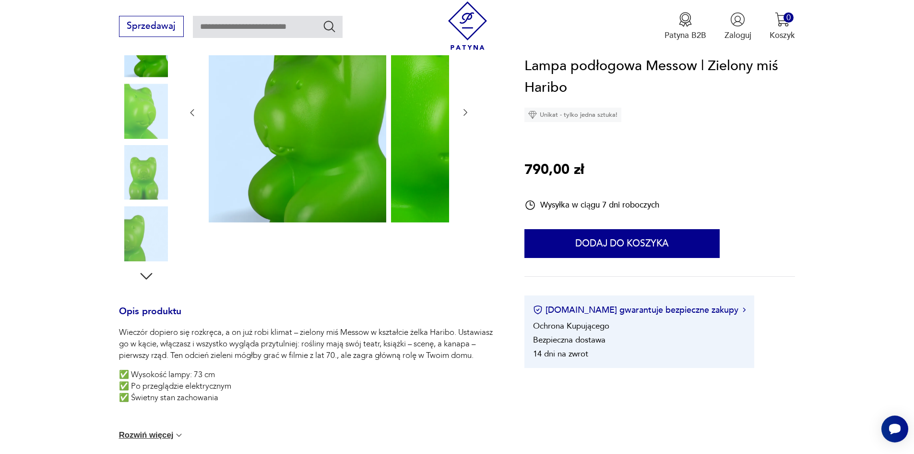
scroll to position [192, 0]
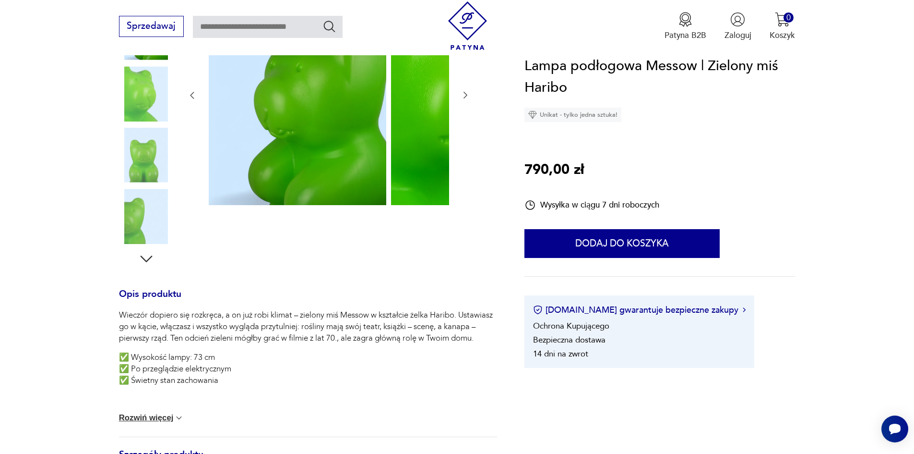
click at [119, 171] on img at bounding box center [146, 155] width 55 height 55
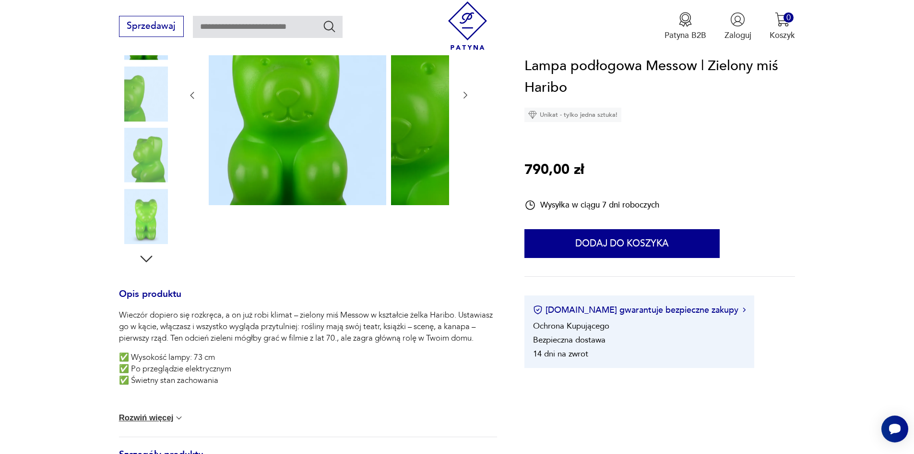
click at [119, 198] on img at bounding box center [146, 216] width 55 height 55
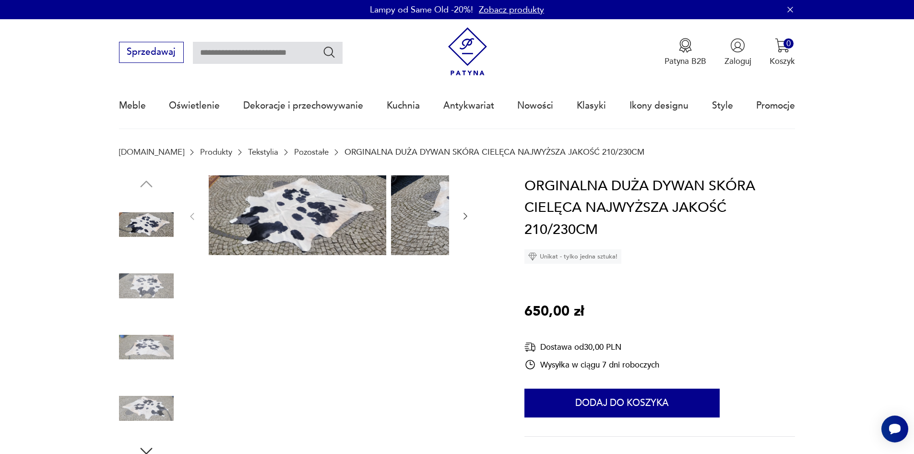
click at [147, 289] on img at bounding box center [146, 285] width 55 height 55
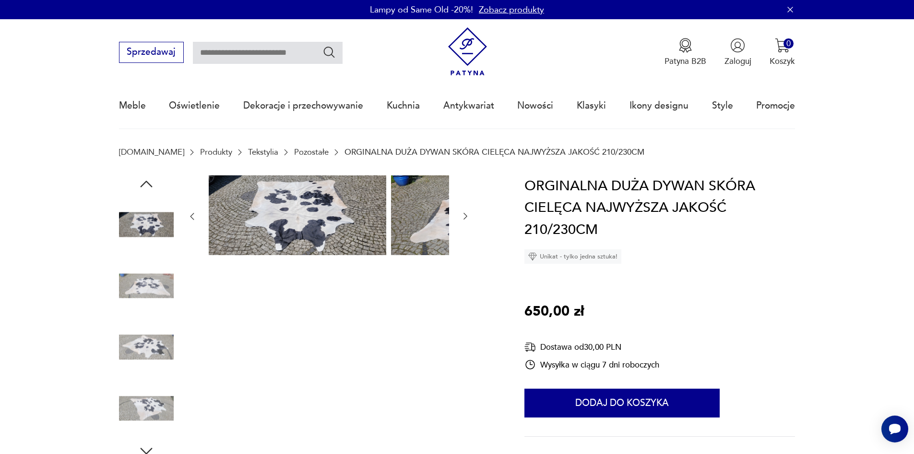
click at [125, 286] on img at bounding box center [146, 285] width 55 height 55
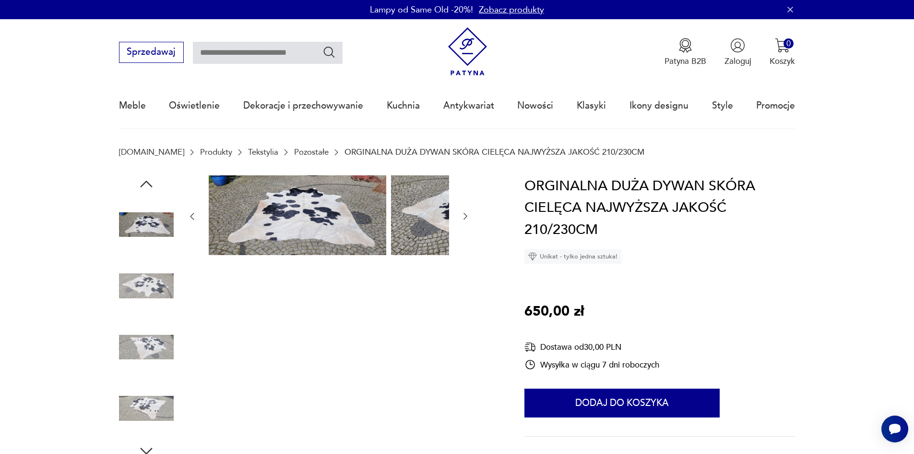
click at [120, 301] on img at bounding box center [146, 285] width 55 height 55
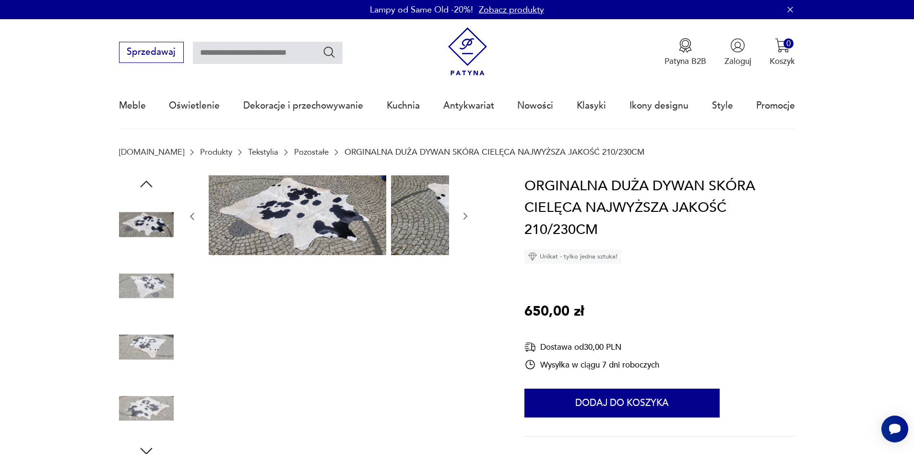
click at [128, 348] on img at bounding box center [146, 347] width 55 height 55
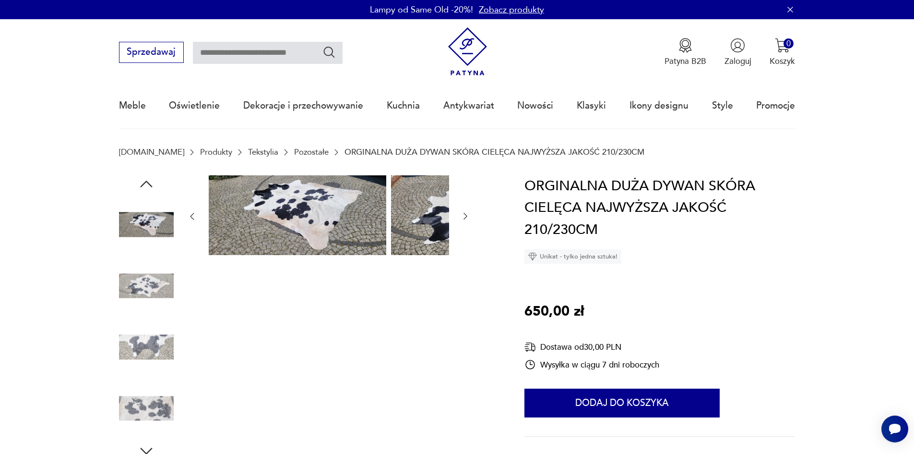
click at [123, 355] on img at bounding box center [146, 347] width 55 height 55
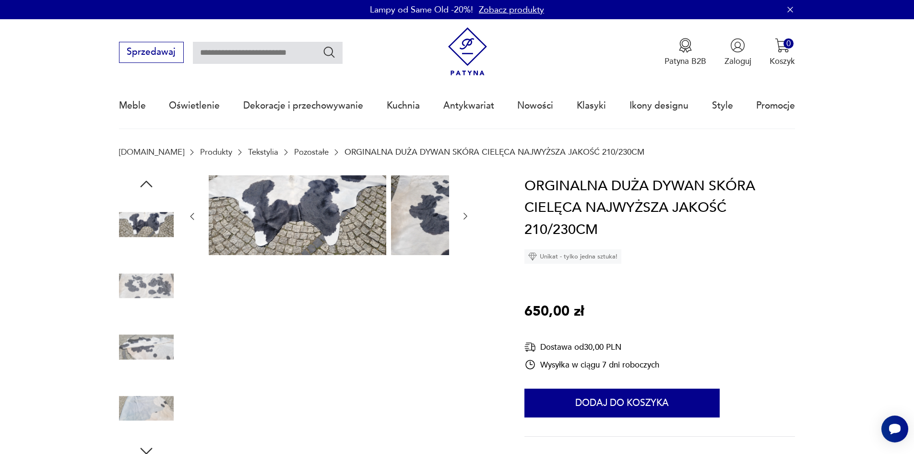
click at [119, 360] on img at bounding box center [146, 347] width 55 height 55
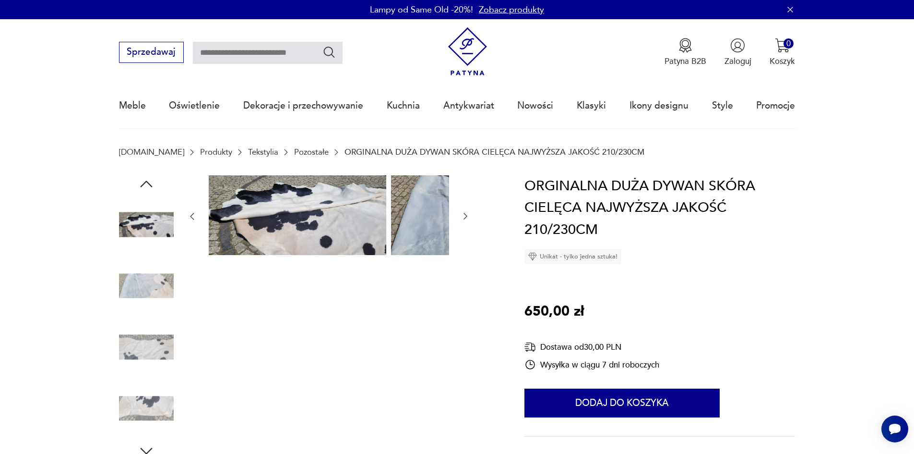
click at [119, 374] on img at bounding box center [146, 347] width 55 height 55
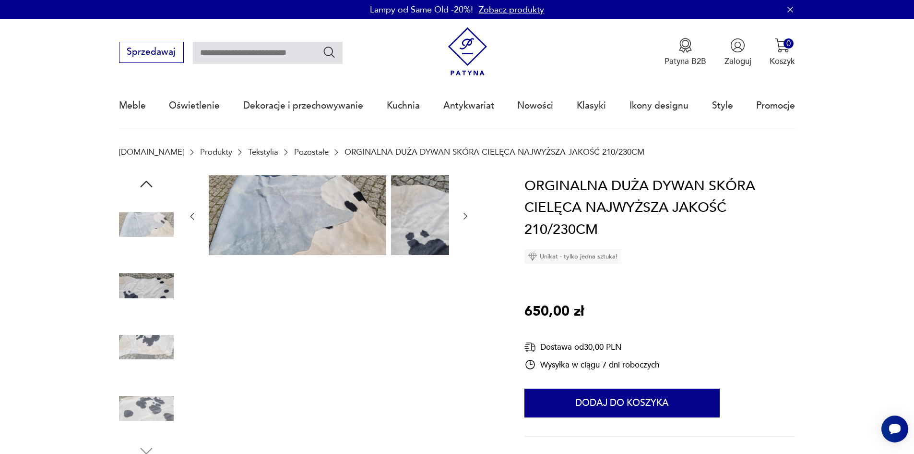
scroll to position [48, 0]
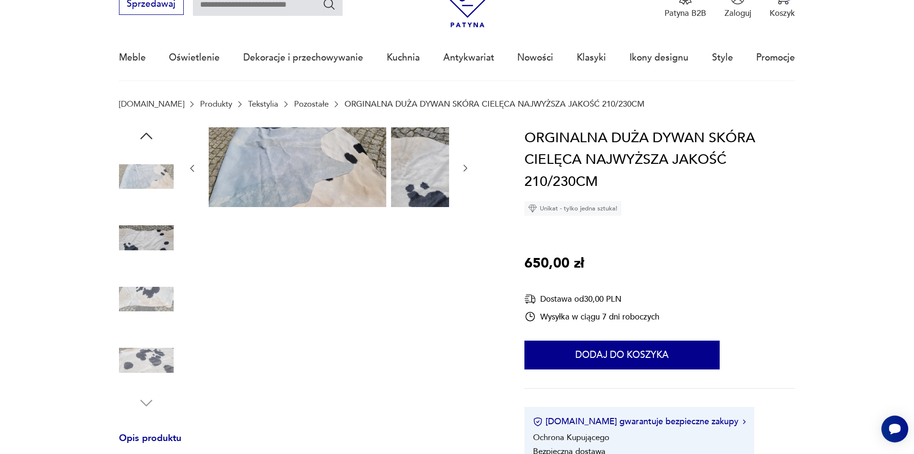
click at [136, 345] on img at bounding box center [146, 360] width 55 height 55
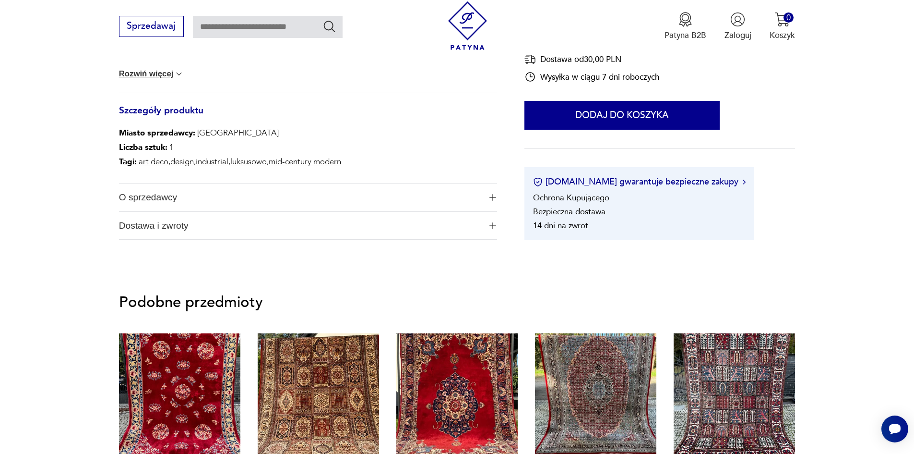
scroll to position [528, 0]
